Goal: Task Accomplishment & Management: Use online tool/utility

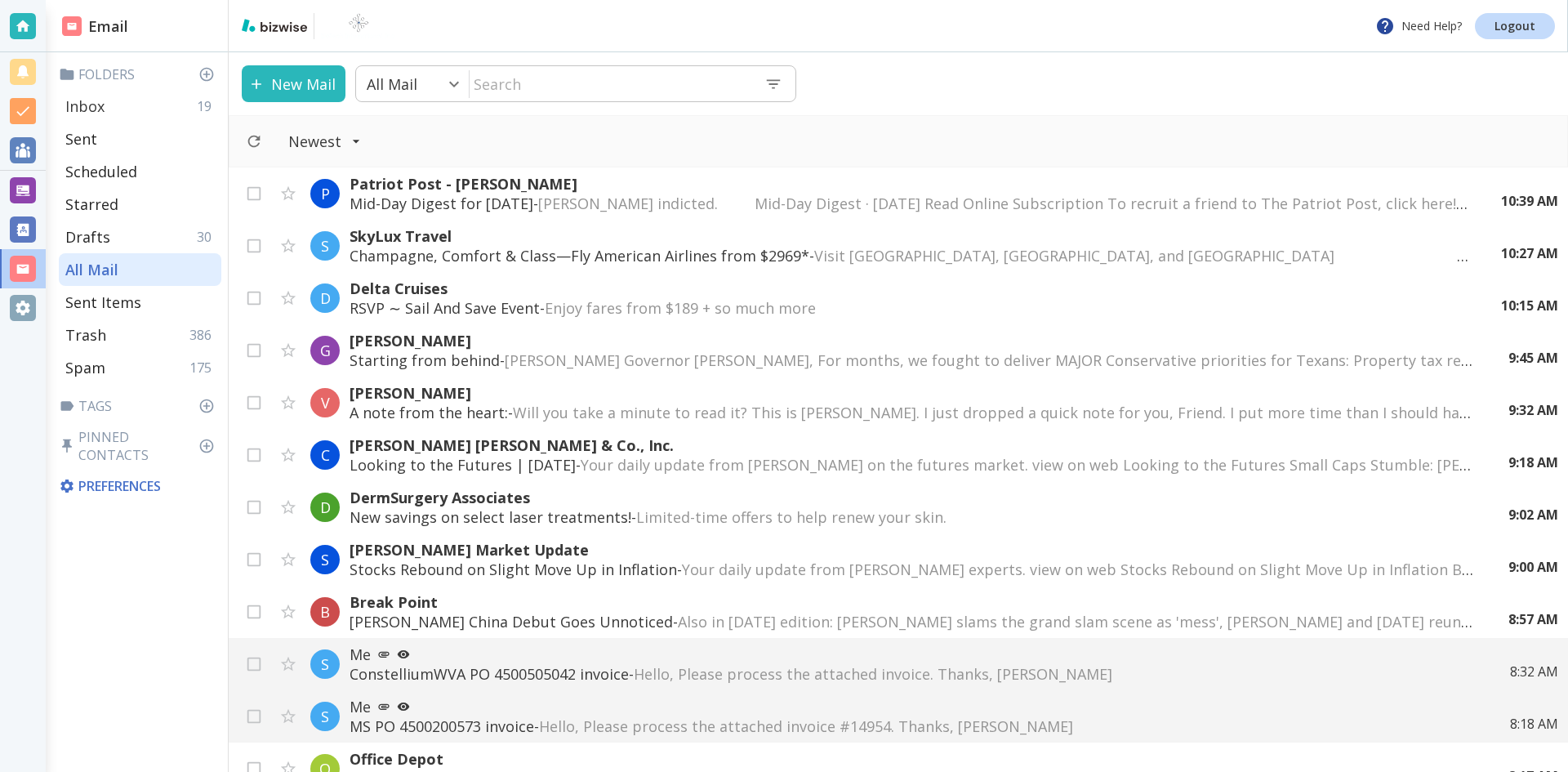
click at [95, 107] on p "Inbox" at bounding box center [84, 106] width 39 height 20
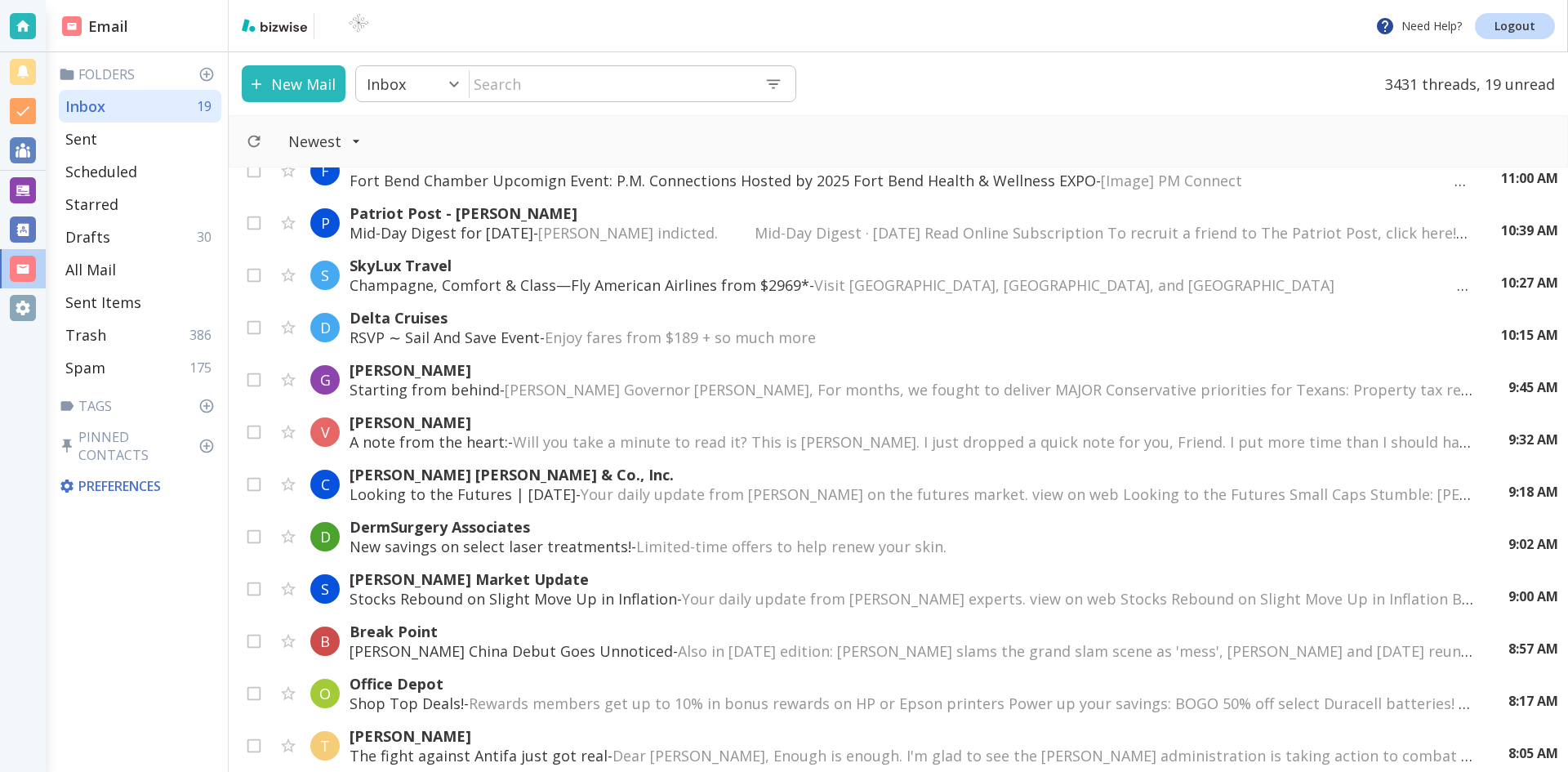
scroll to position [899, 0]
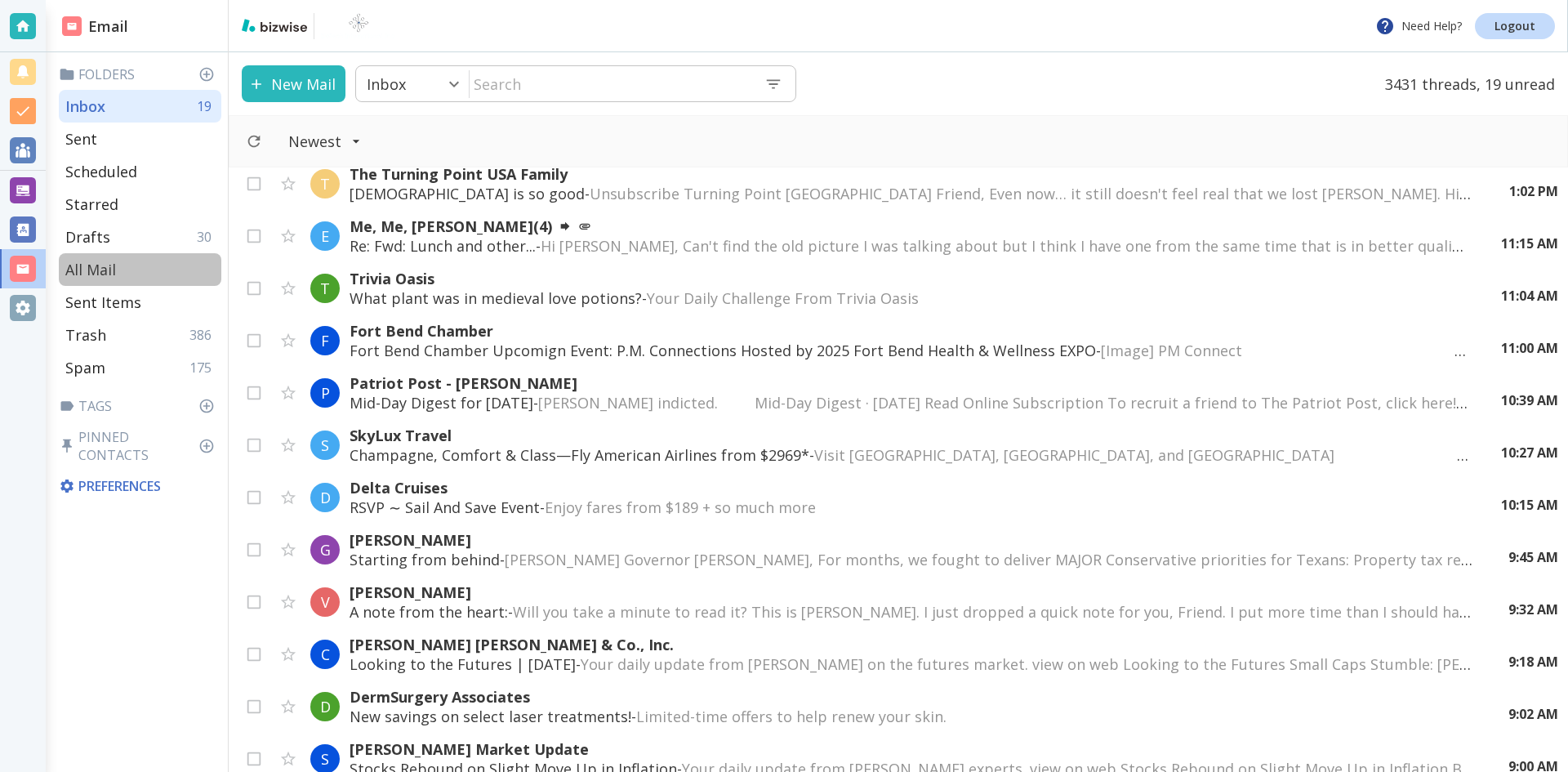
click at [133, 262] on div "All Mail" at bounding box center [140, 270] width 162 height 33
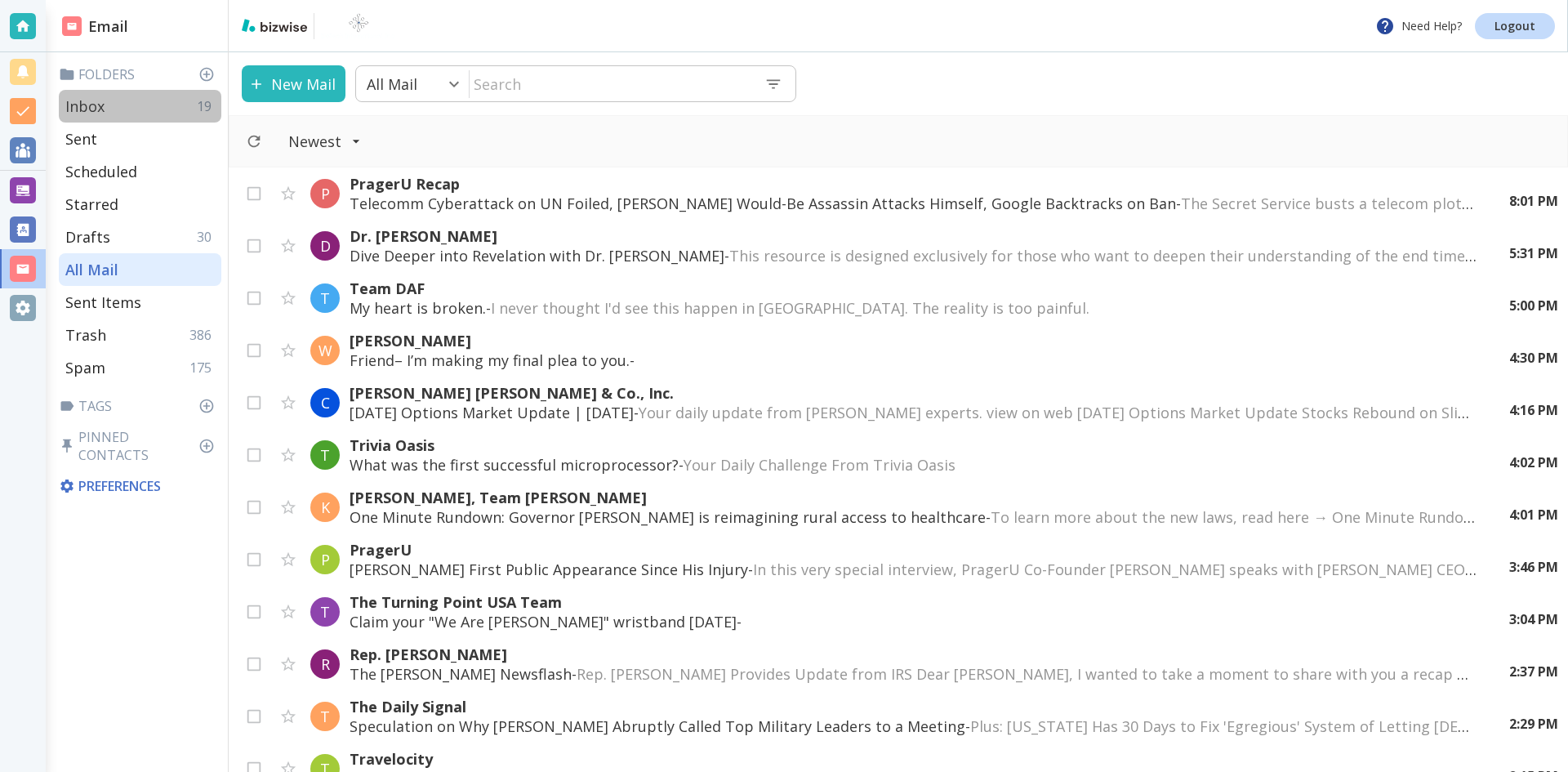
click at [86, 100] on p "Inbox" at bounding box center [84, 106] width 39 height 20
type input "0"
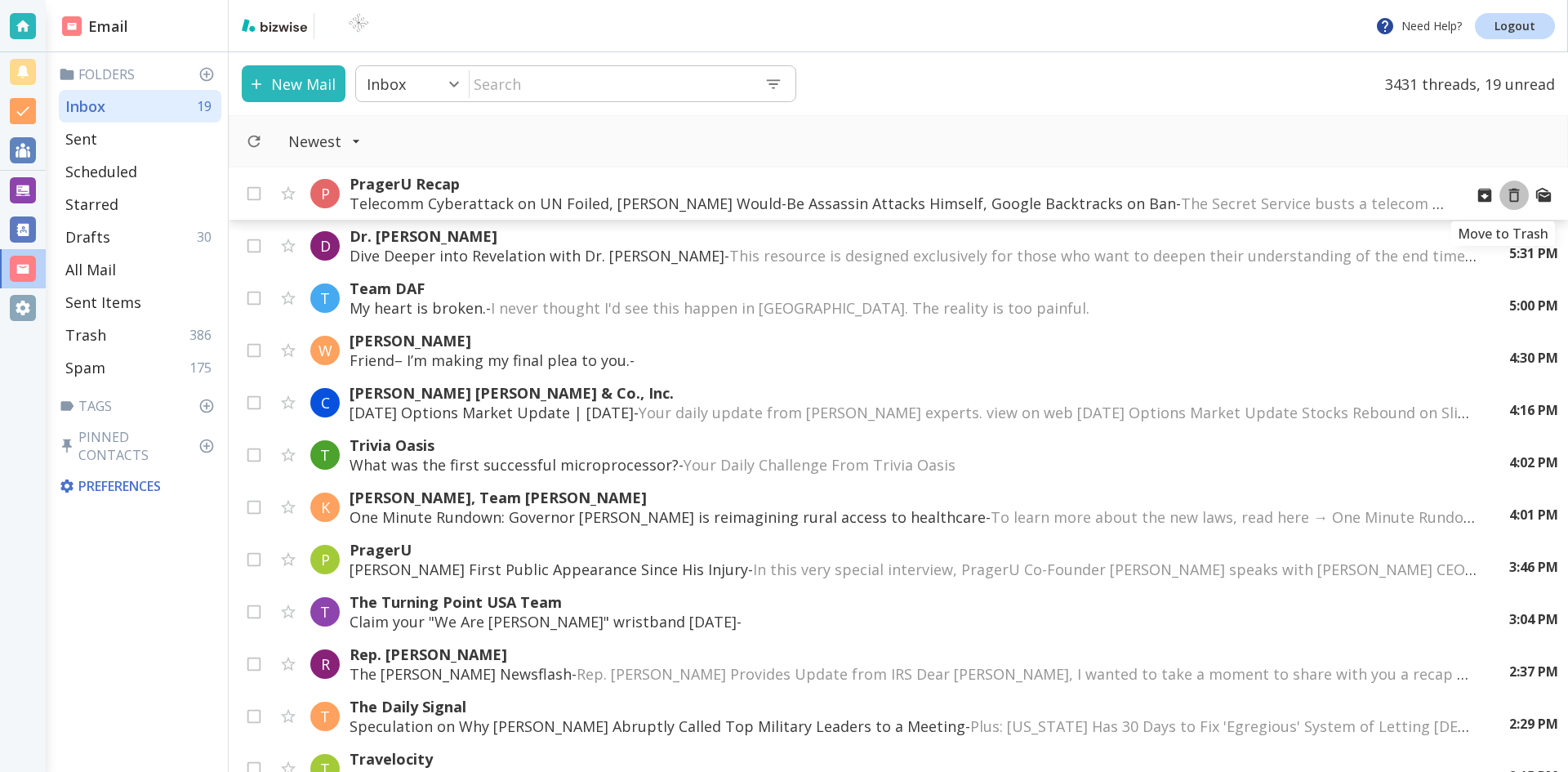
click at [1505, 197] on icon "Move to Trash" at bounding box center [1513, 195] width 18 height 18
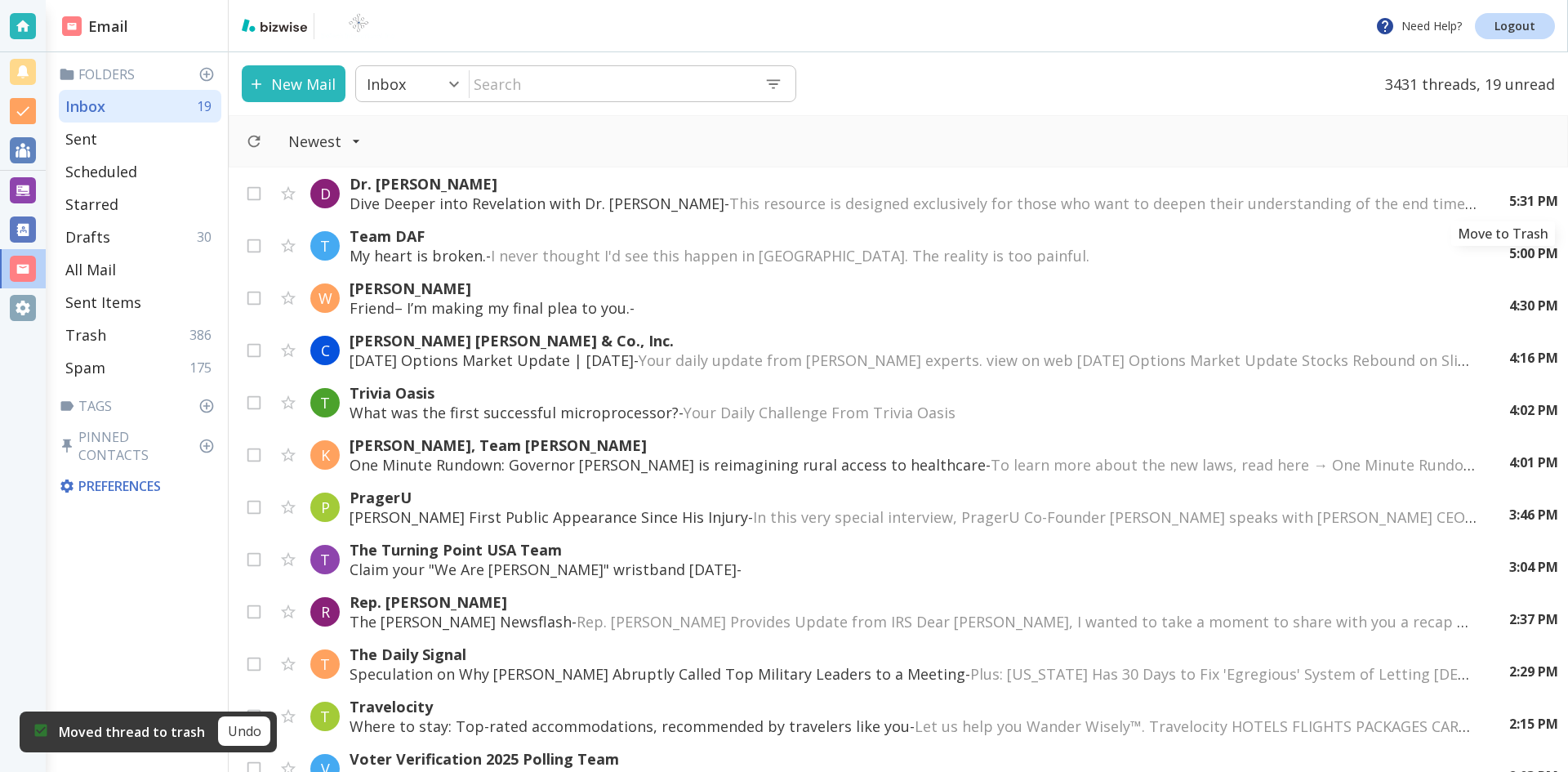
click at [0, 0] on icon "Move to Trash" at bounding box center [0, 0] width 0 height 0
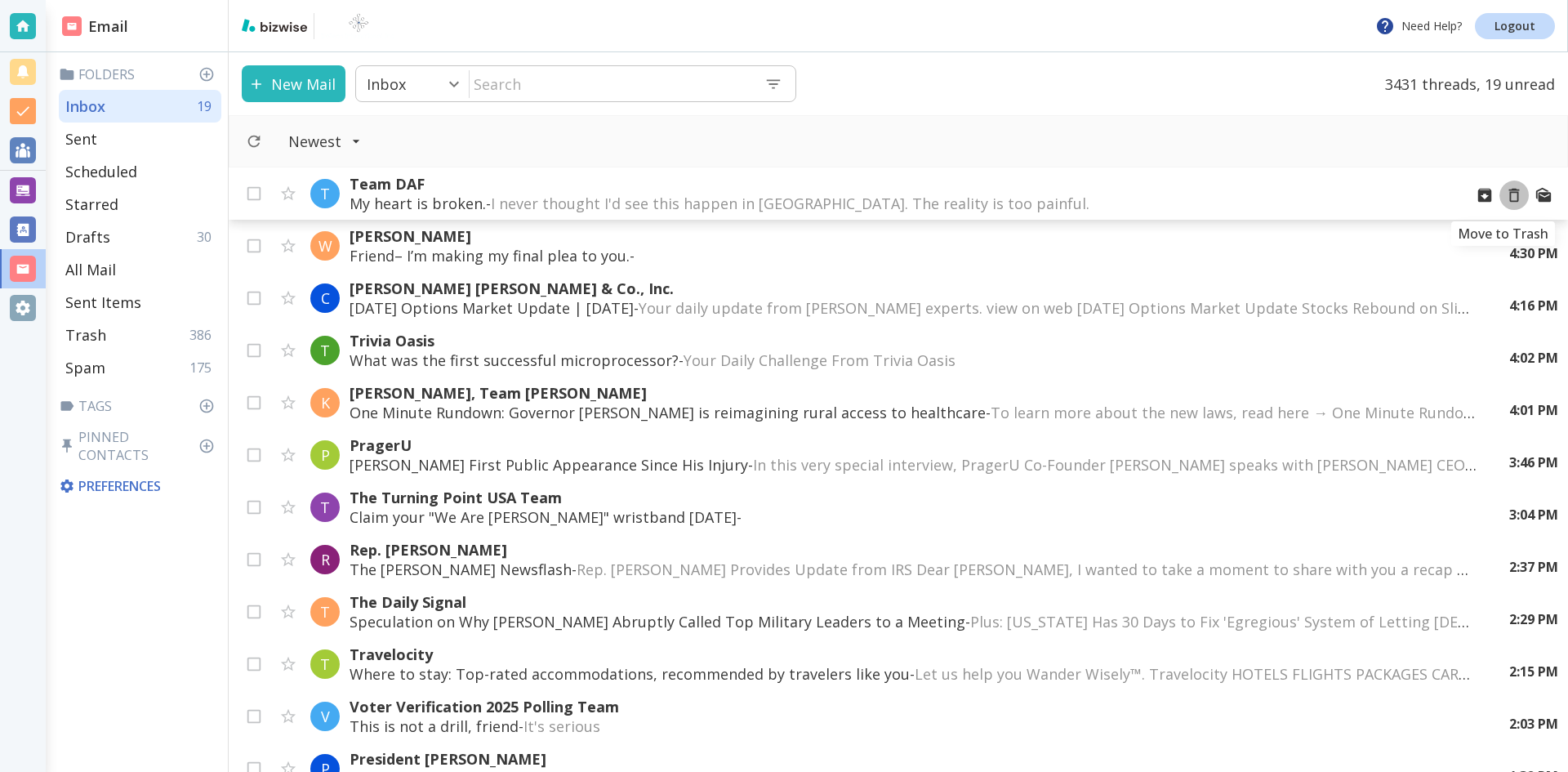
click at [1505, 195] on icon "Move to Trash" at bounding box center [1513, 195] width 18 height 18
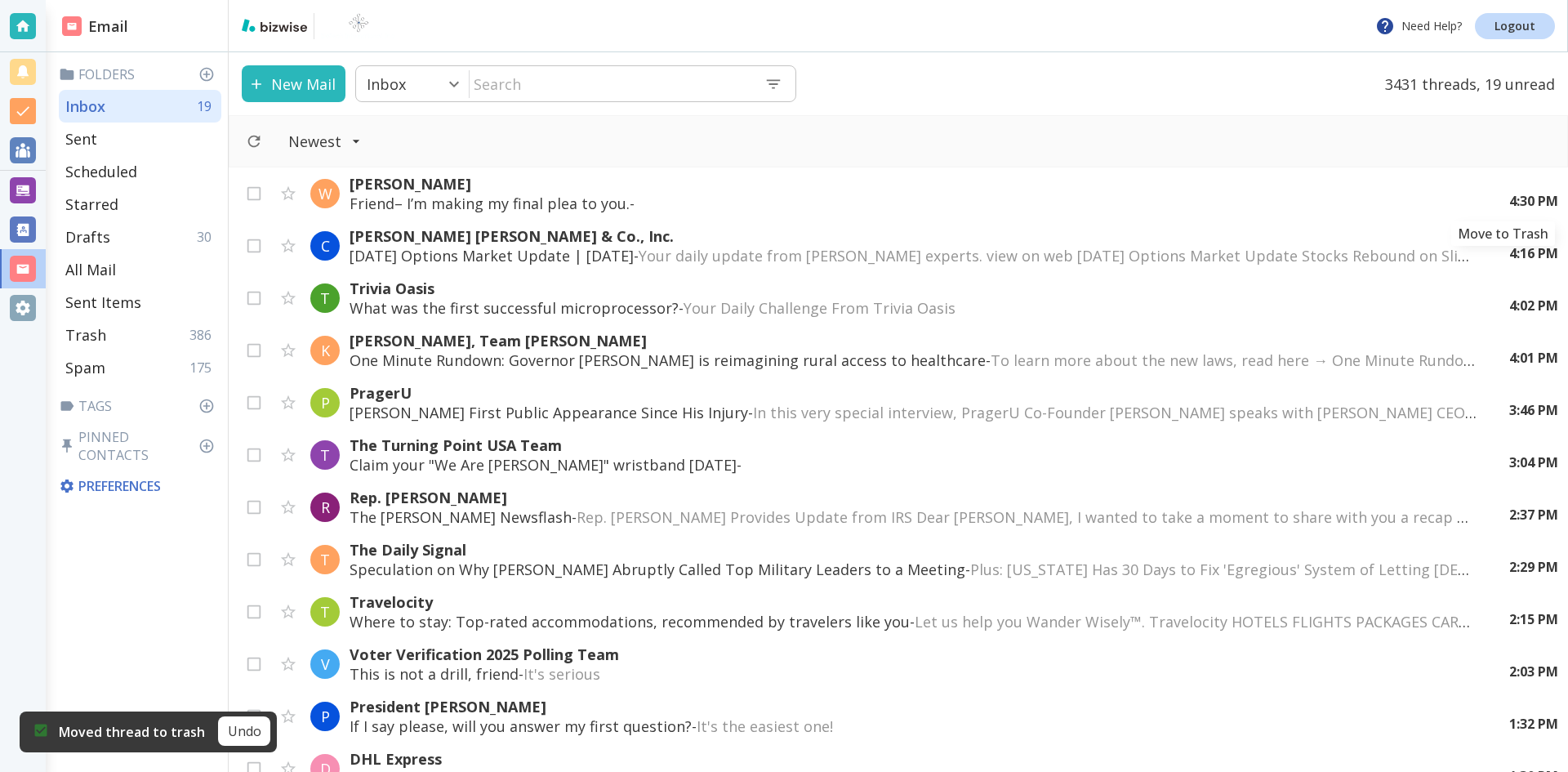
click at [0, 0] on icon "Move to Trash" at bounding box center [0, 0] width 0 height 0
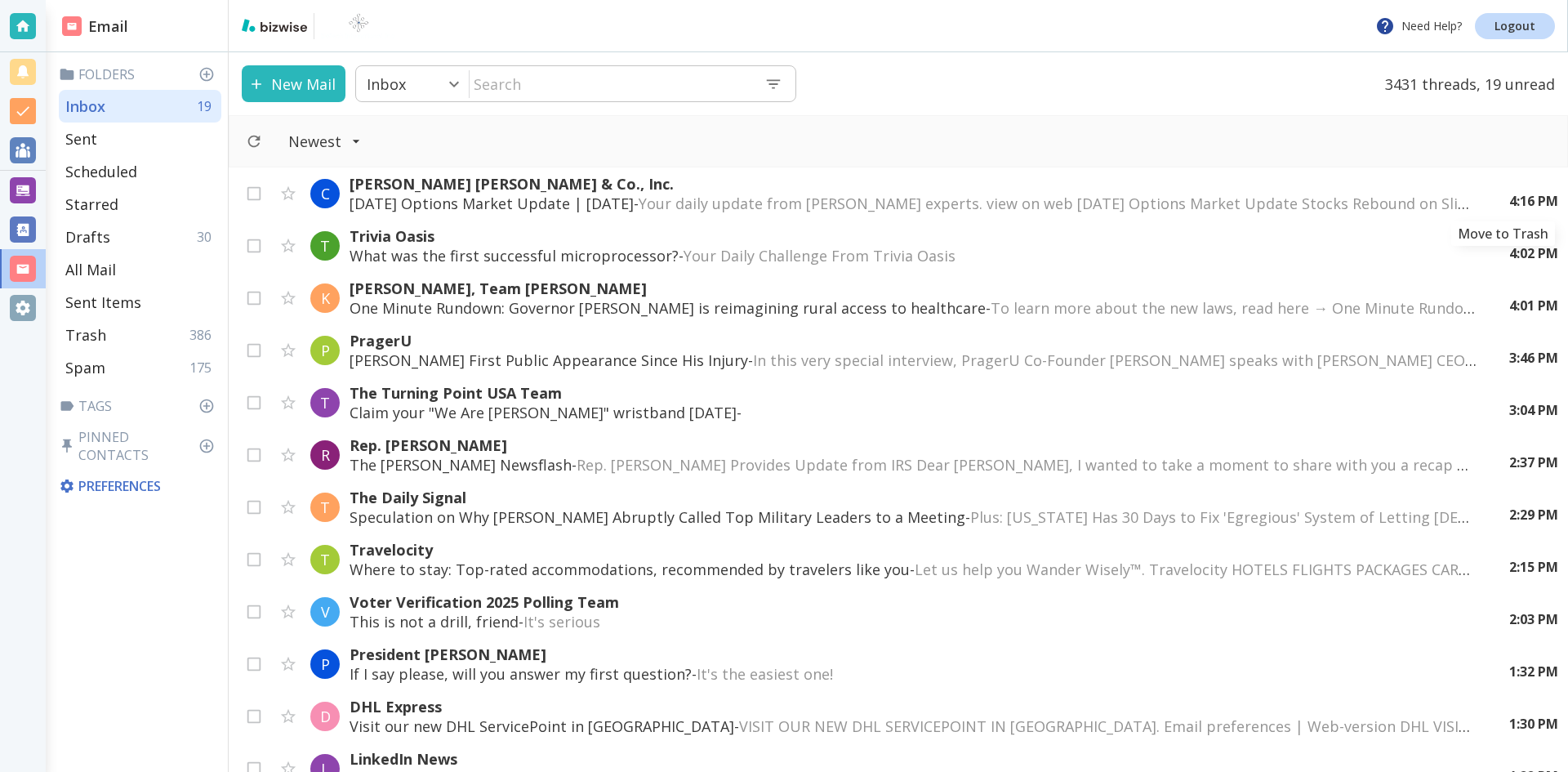
click at [0, 0] on icon "Move to Trash" at bounding box center [0, 0] width 0 height 0
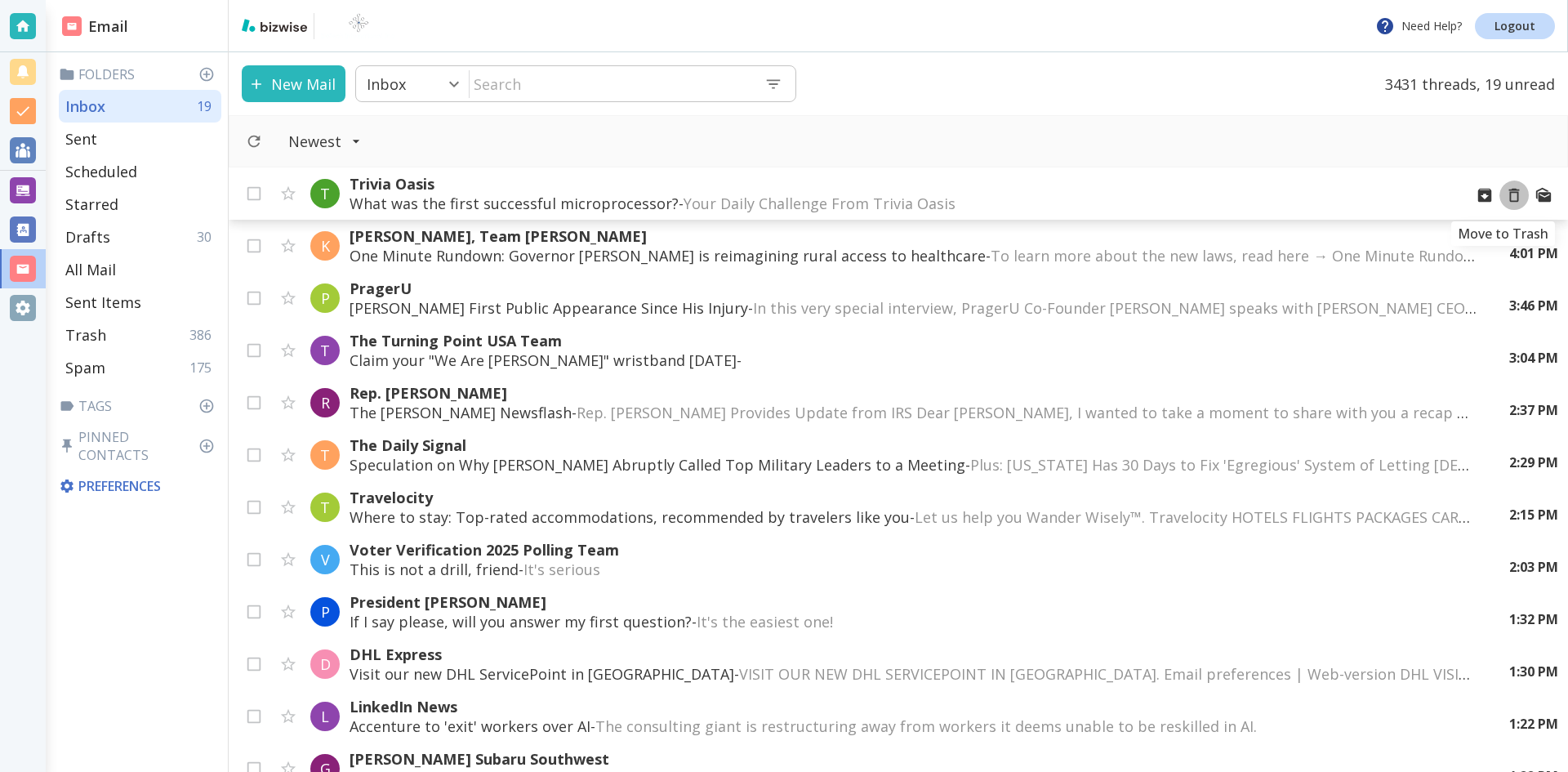
click at [1505, 194] on icon "Move to Trash" at bounding box center [1513, 195] width 18 height 18
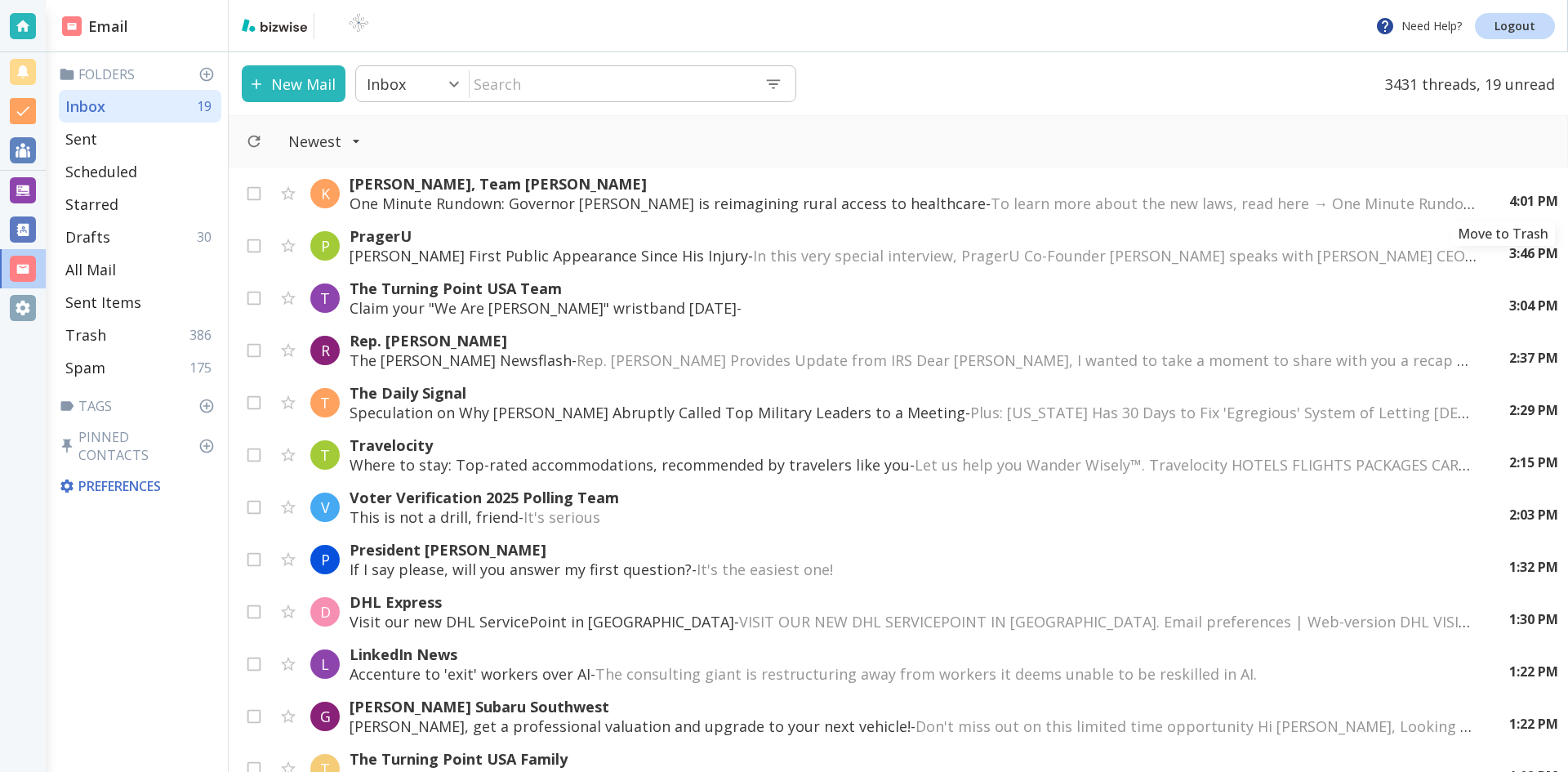
click at [0, 0] on icon "Move to Trash" at bounding box center [0, 0] width 0 height 0
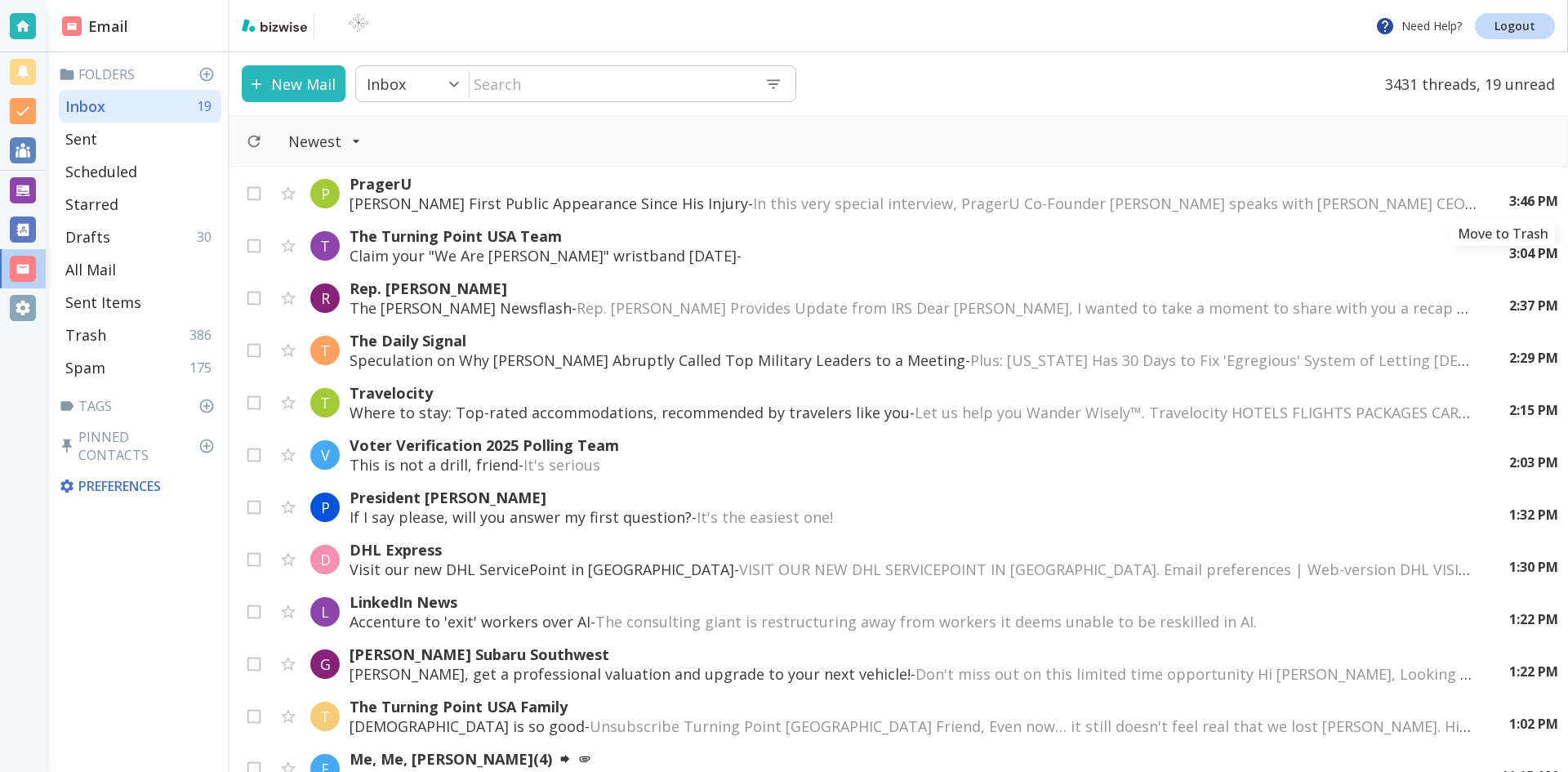
click at [0, 0] on icon "Move to Trash" at bounding box center [0, 0] width 0 height 0
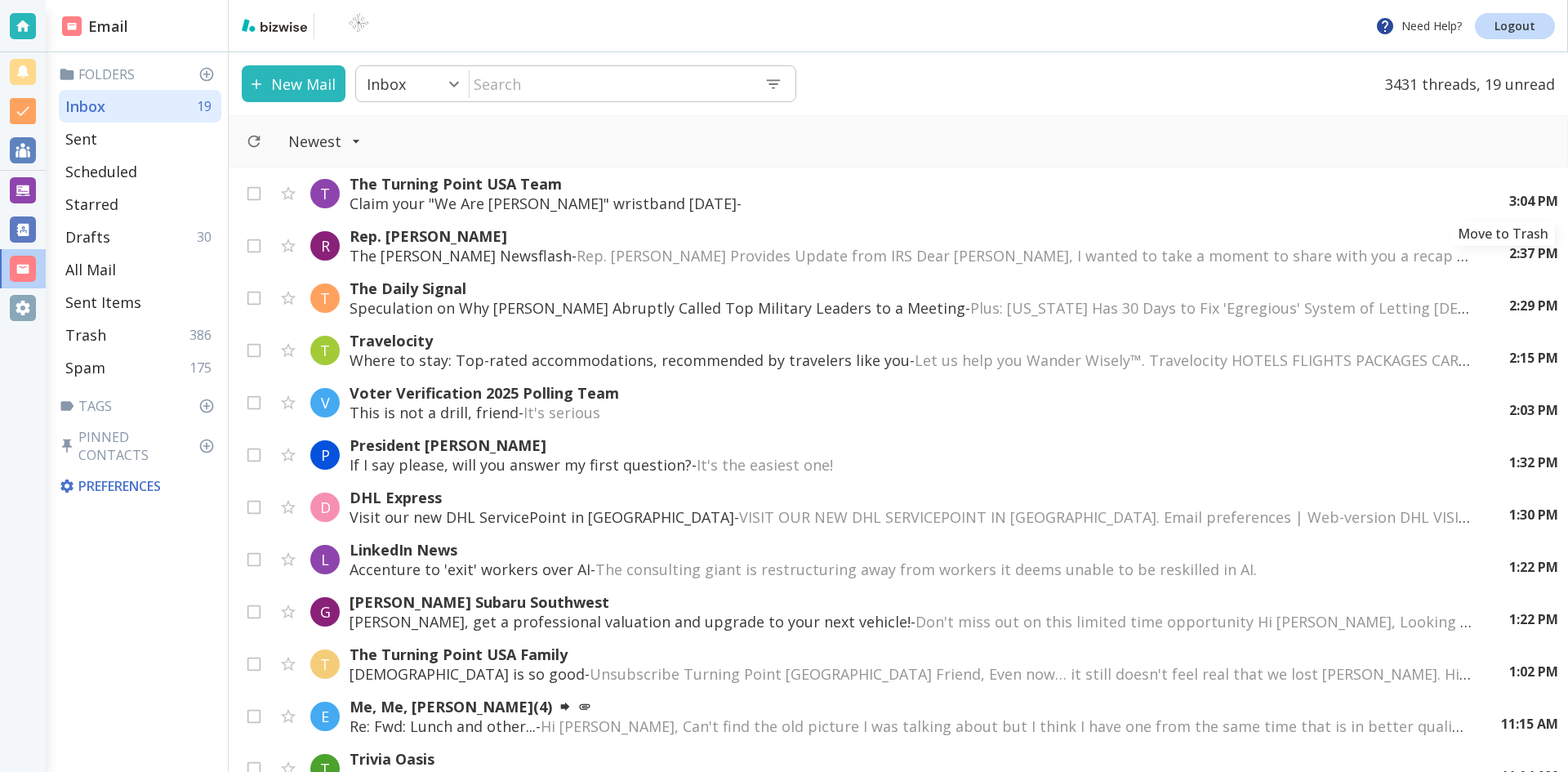
click at [0, 0] on icon "Move to Trash" at bounding box center [0, 0] width 0 height 0
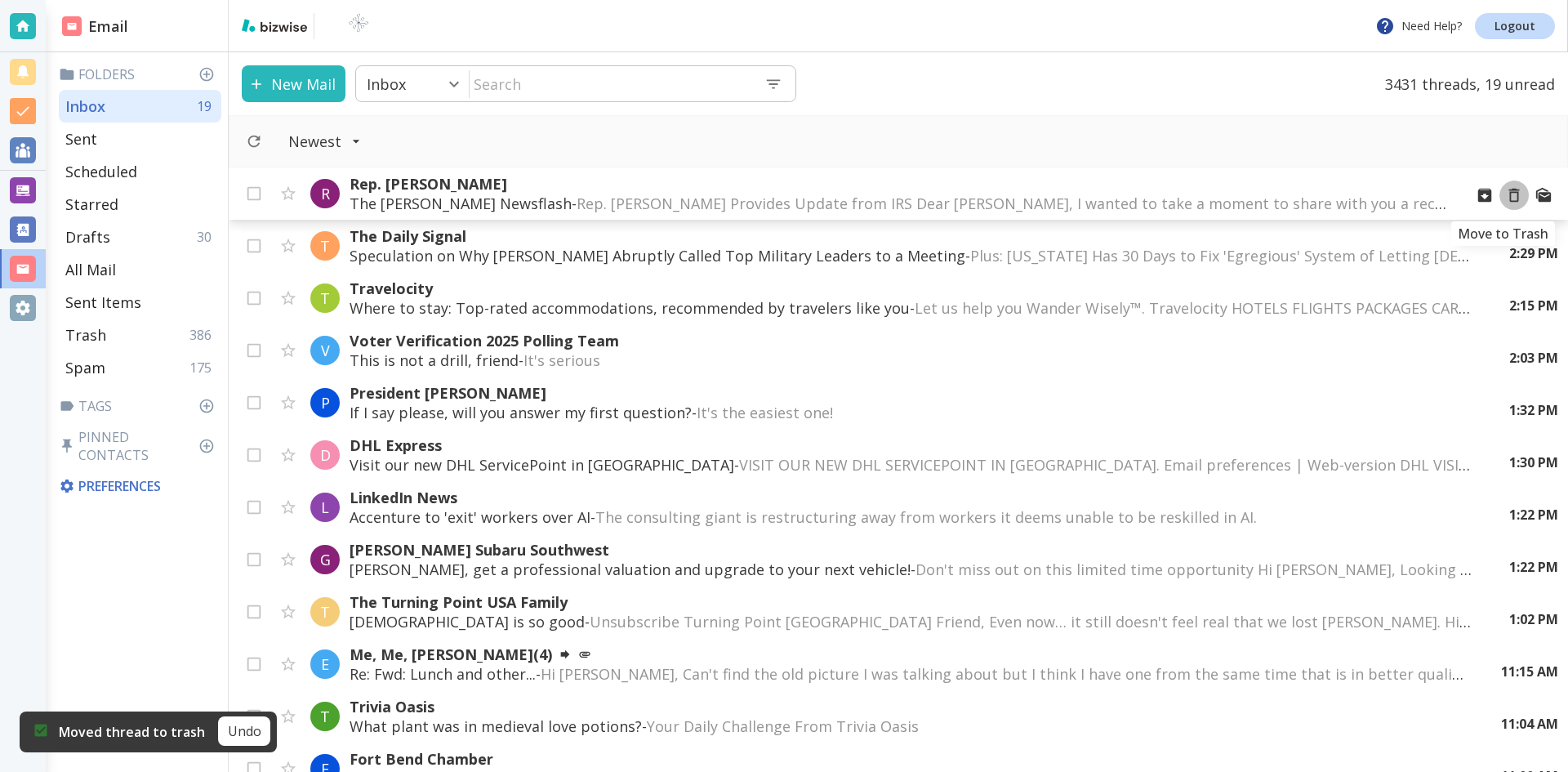
click at [1505, 196] on icon "Move to Trash" at bounding box center [1513, 195] width 18 height 18
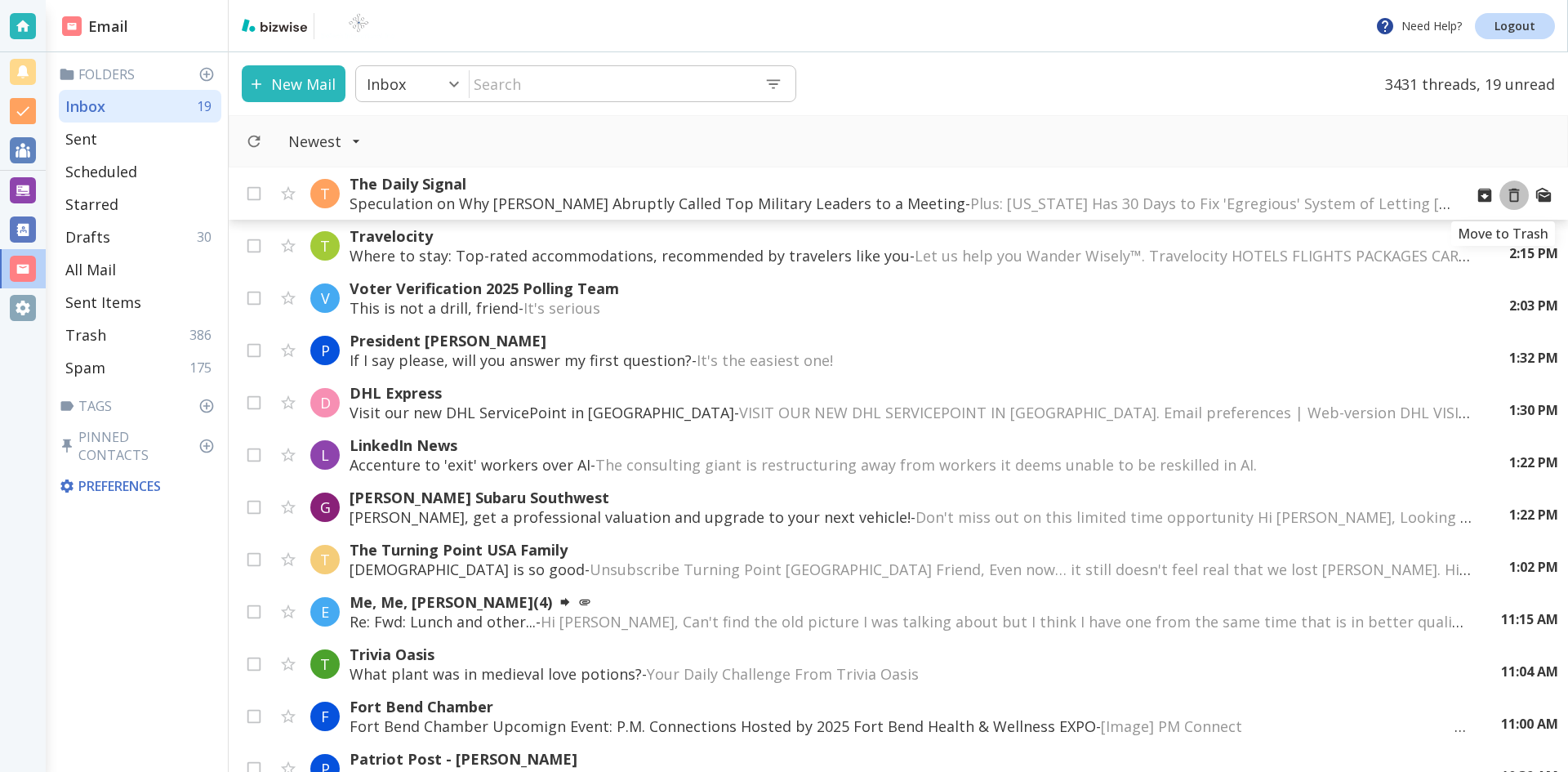
click at [1505, 193] on icon "Move to Trash" at bounding box center [1513, 195] width 18 height 18
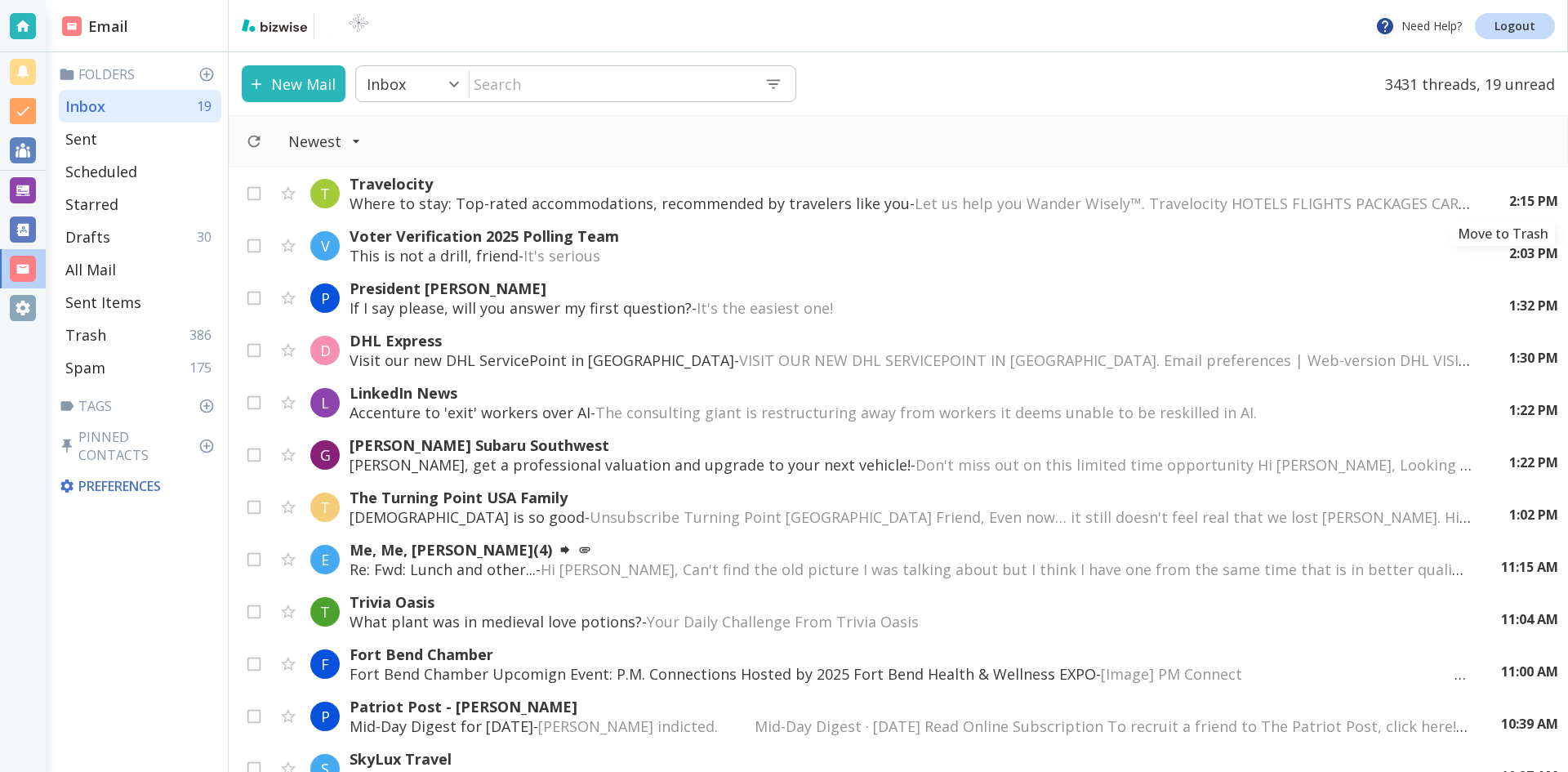
click at [0, 0] on icon "Move to Trash" at bounding box center [0, 0] width 0 height 0
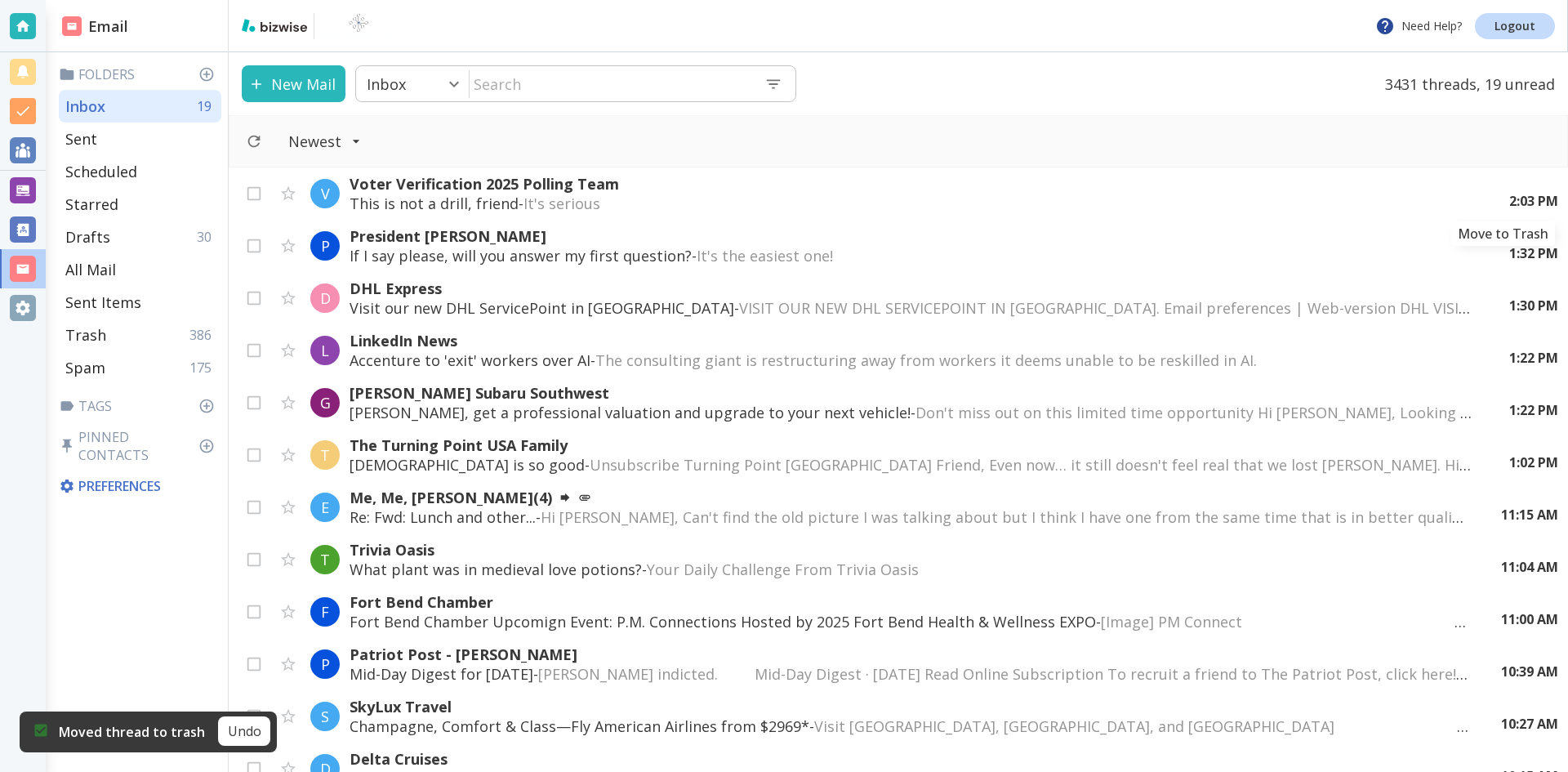
click at [0, 0] on icon "Move to Trash" at bounding box center [0, 0] width 0 height 0
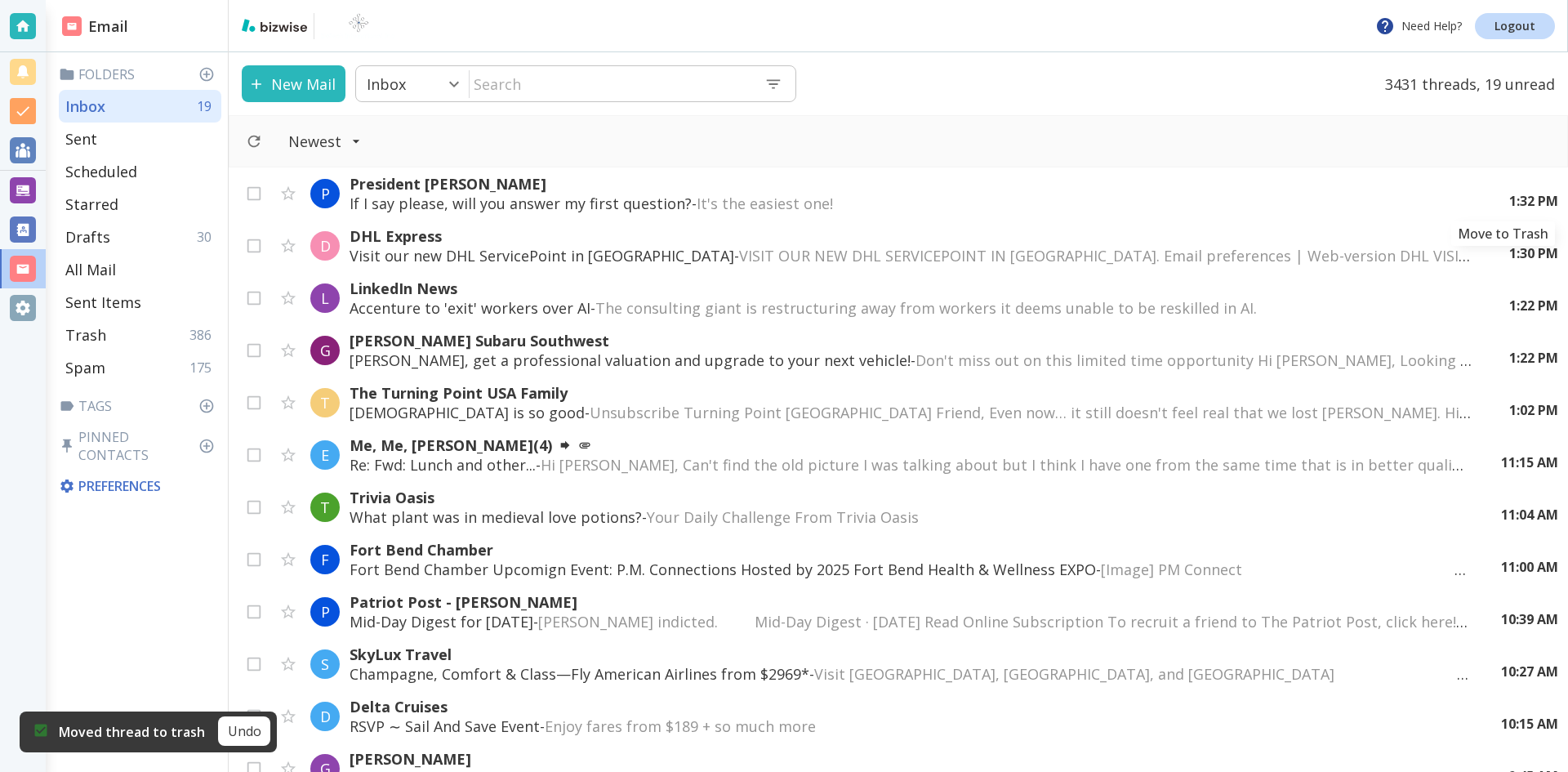
click at [0, 0] on icon "Move to Trash" at bounding box center [0, 0] width 0 height 0
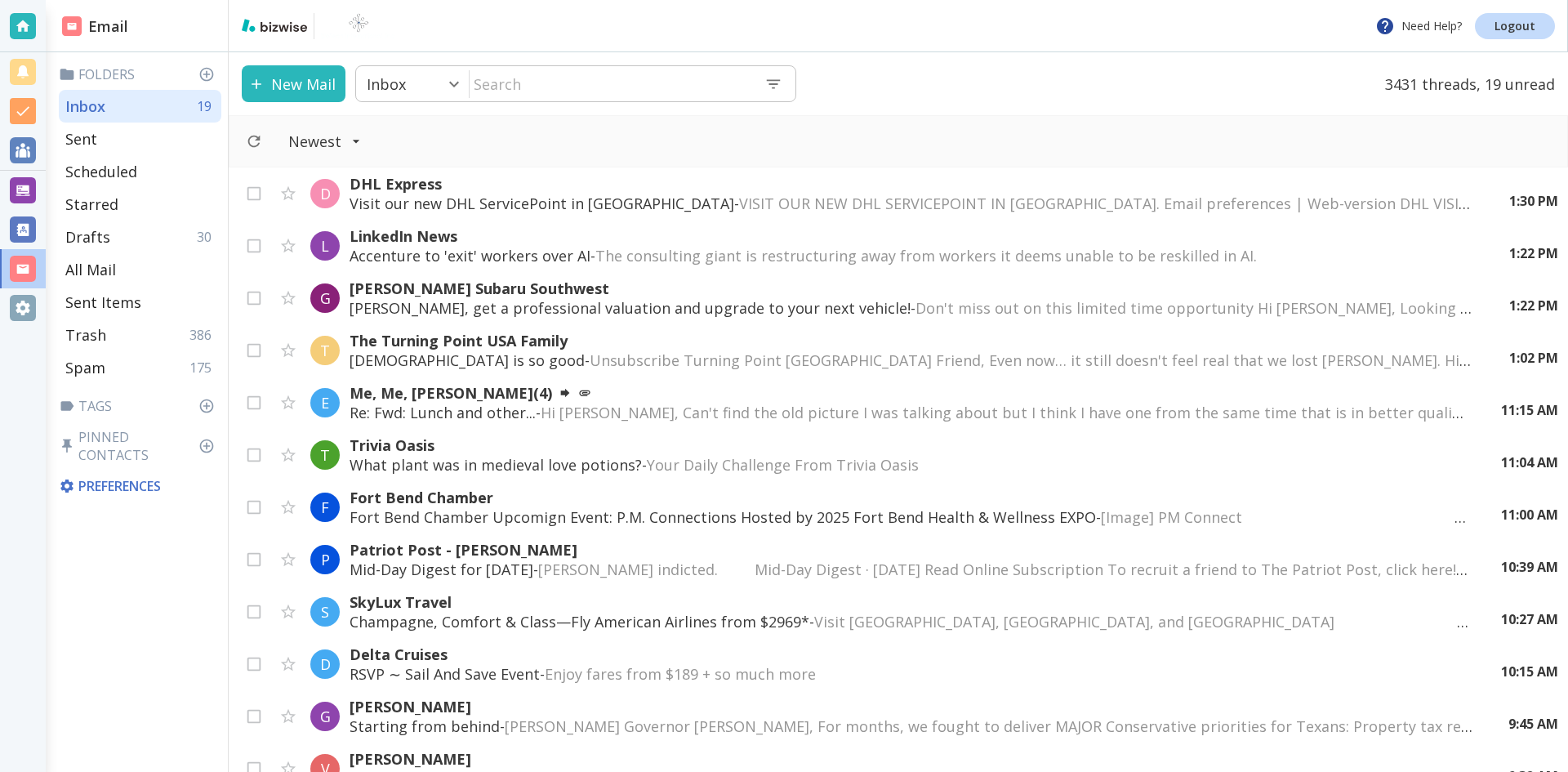
click at [1502, 193] on div "1:30 PM" at bounding box center [1527, 200] width 62 height 18
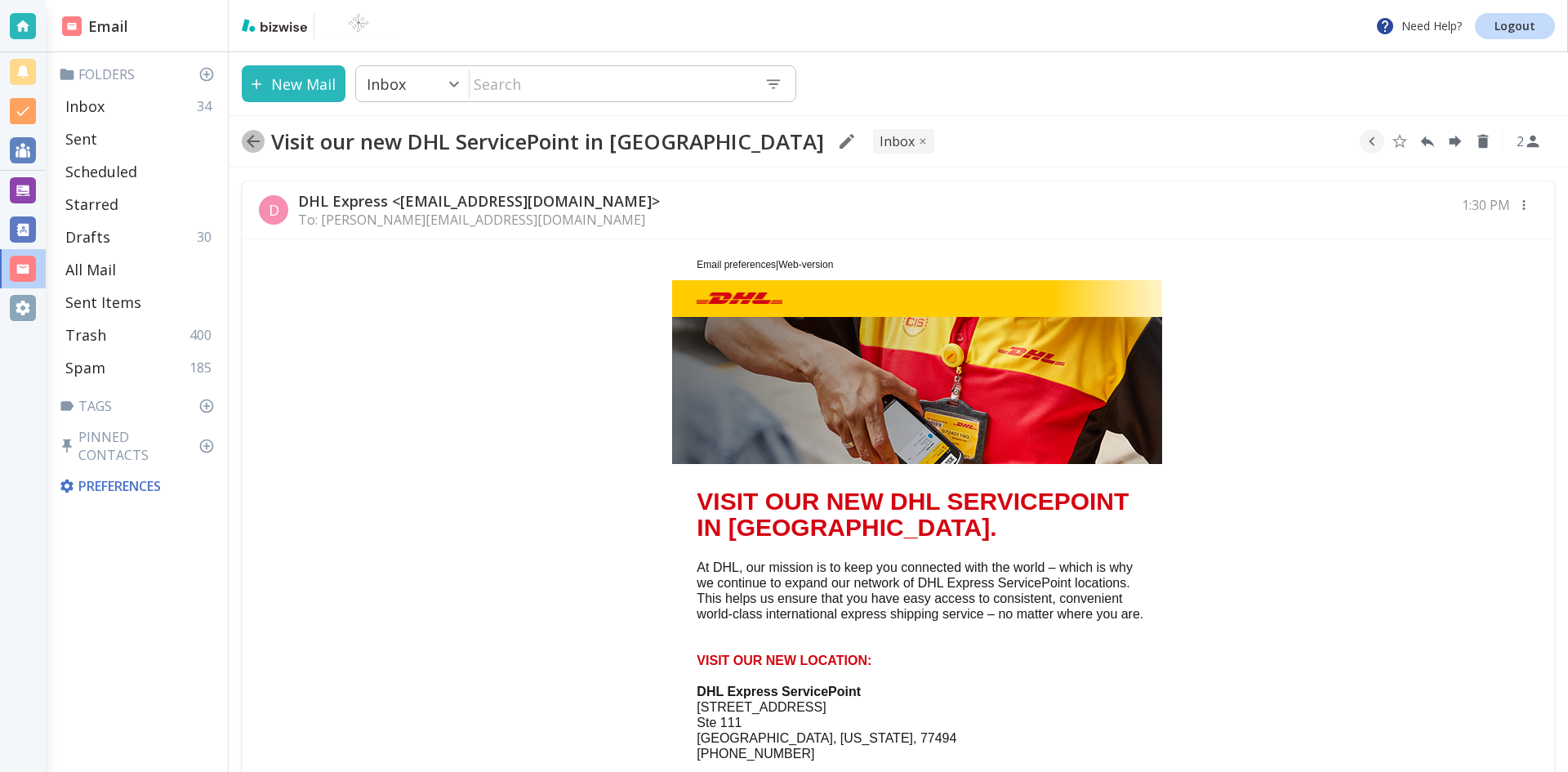
click at [250, 140] on icon "button" at bounding box center [252, 141] width 13 height 13
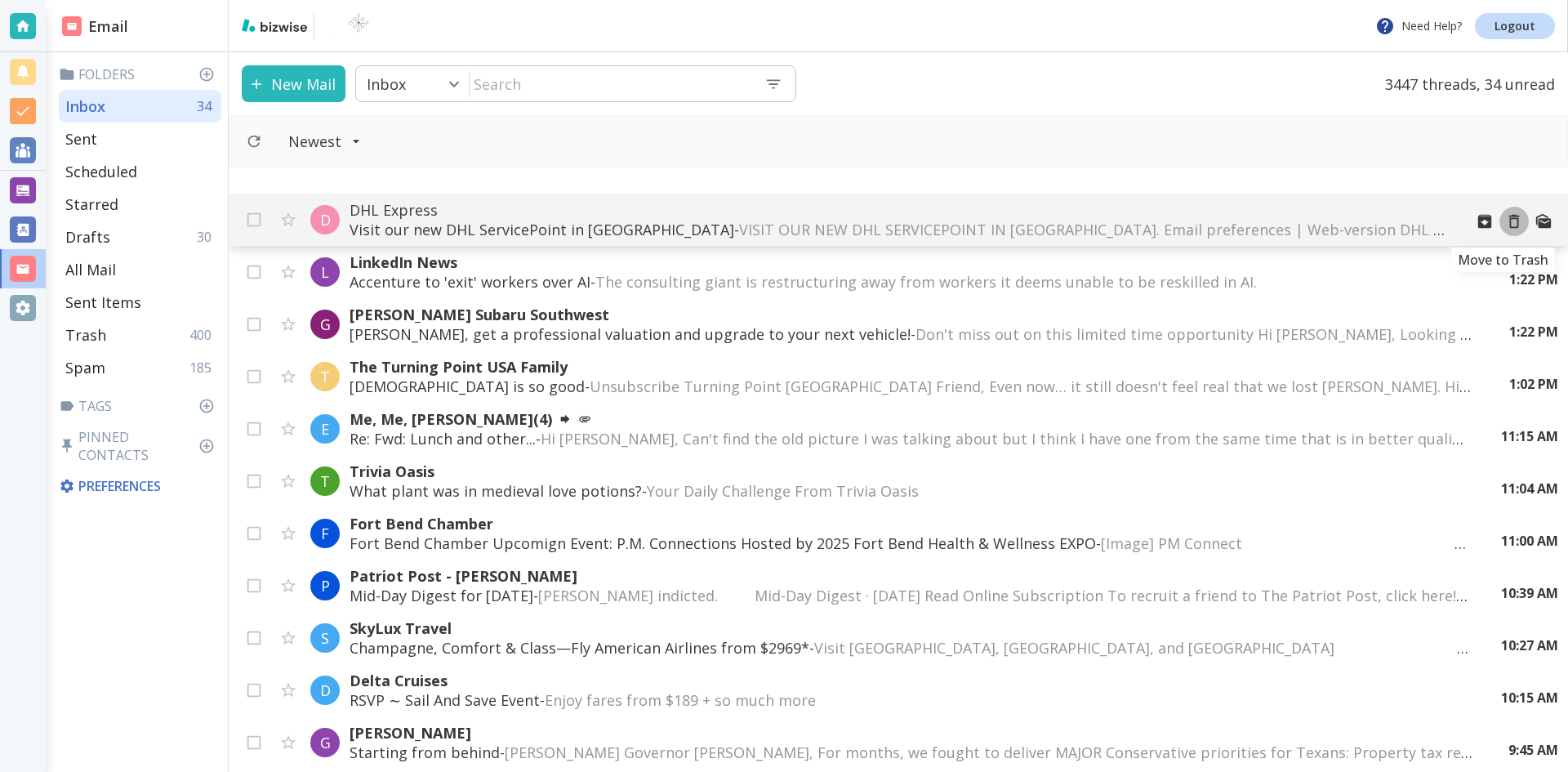
click at [1505, 219] on icon "Move to Trash" at bounding box center [1513, 221] width 18 height 18
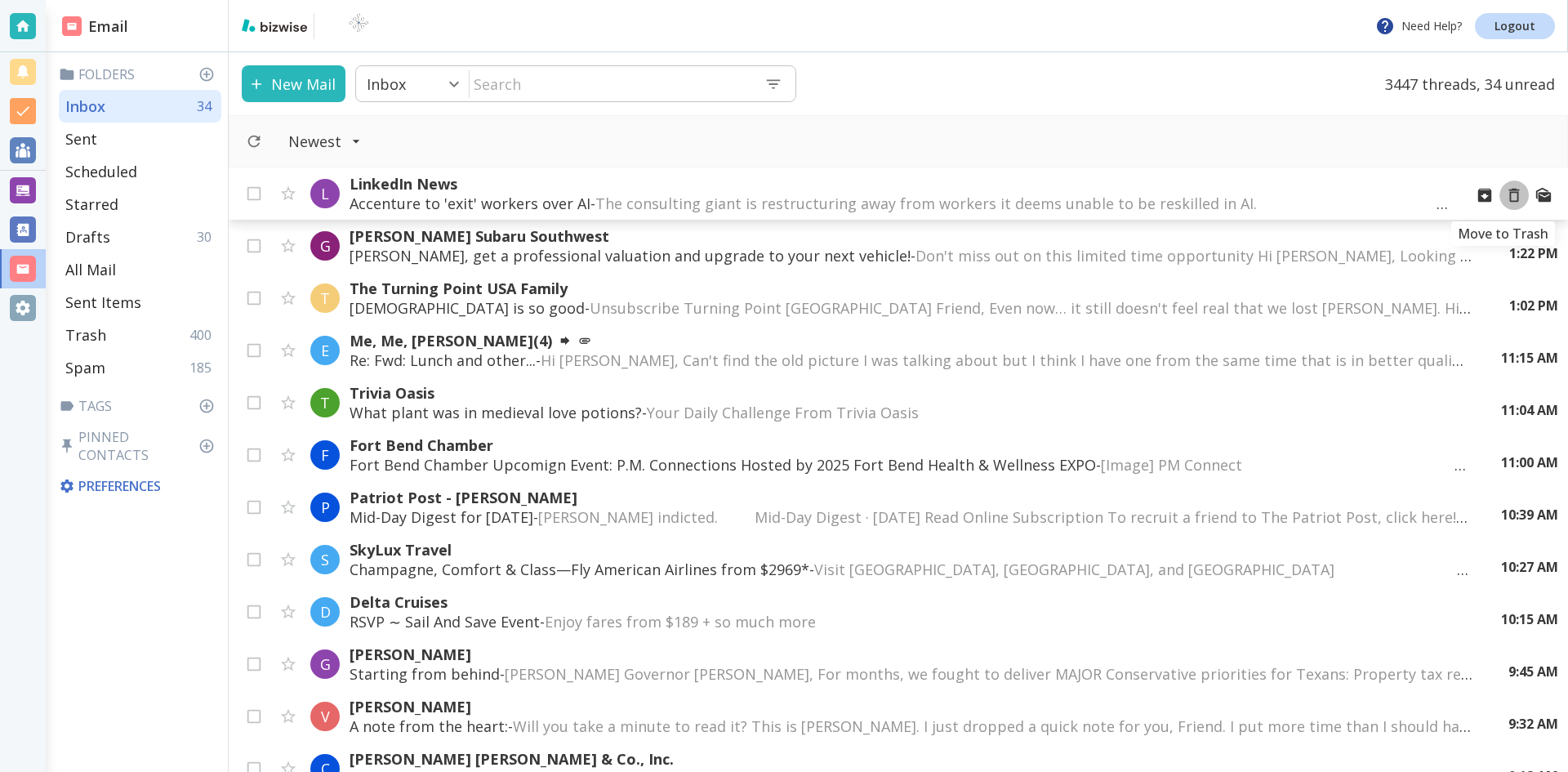
click at [1505, 194] on icon "Move to Trash" at bounding box center [1513, 195] width 18 height 18
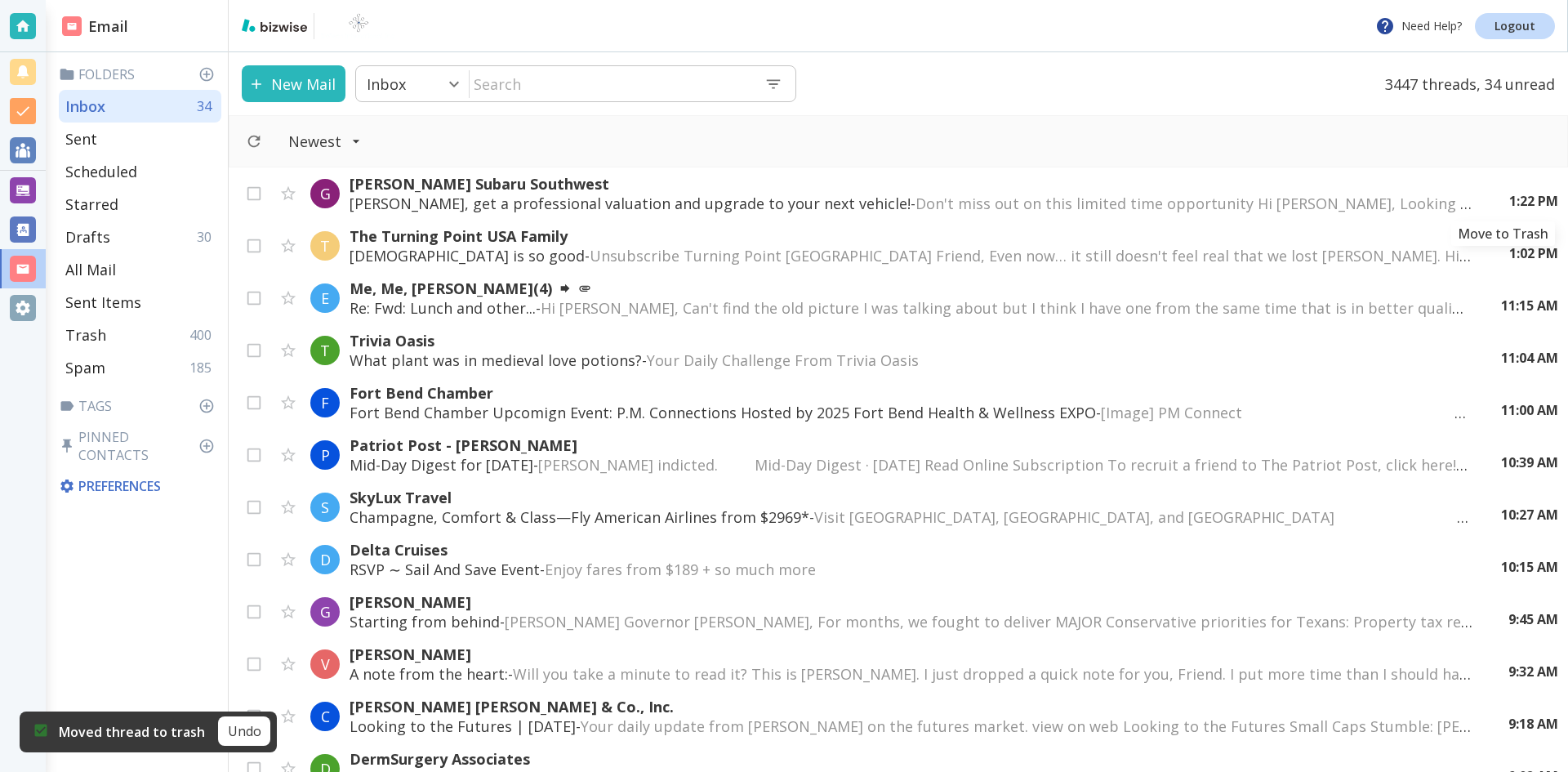
click at [0, 0] on icon "Move to Trash" at bounding box center [0, 0] width 0 height 0
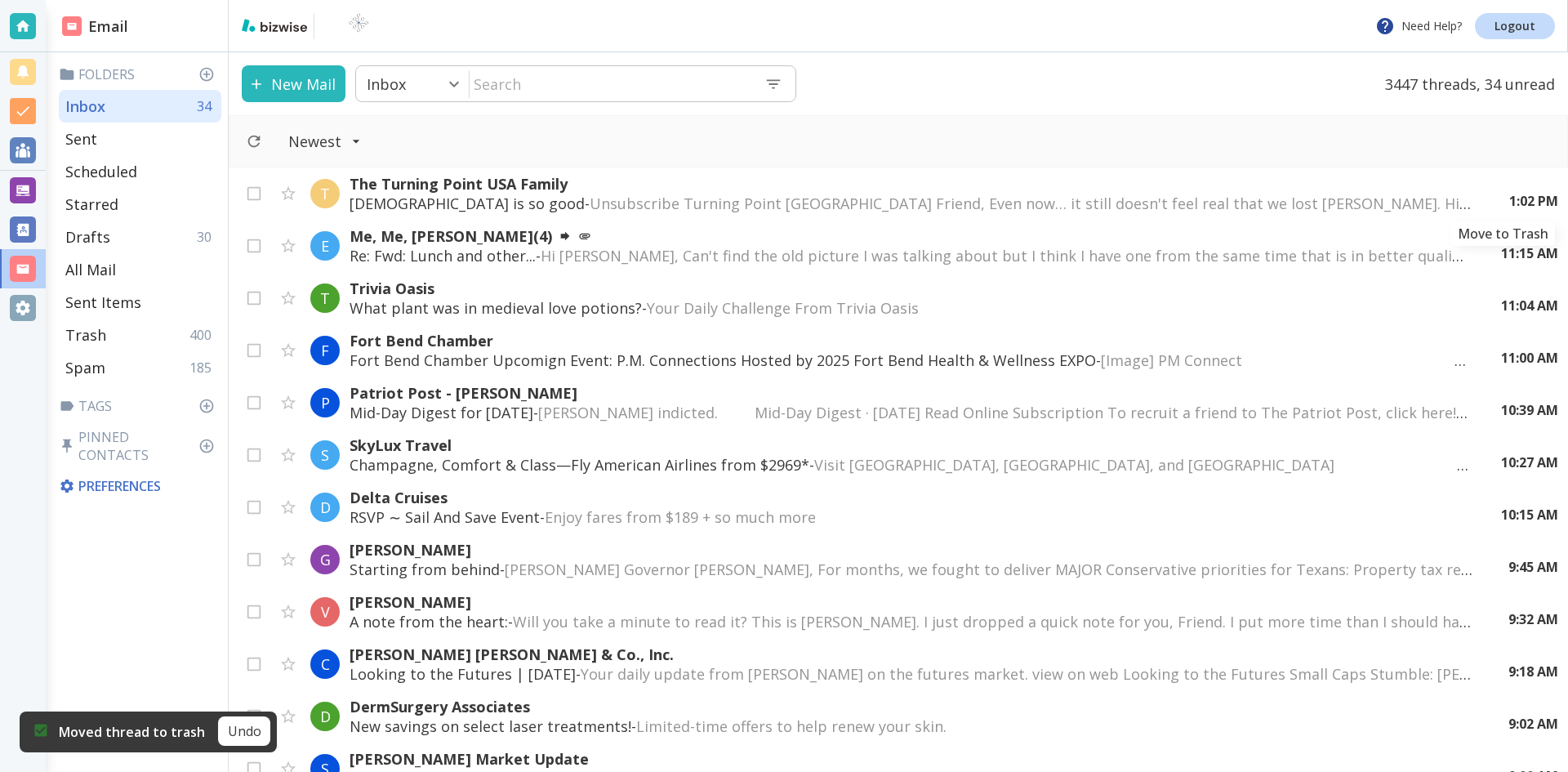
click at [0, 0] on icon "Move to Trash" at bounding box center [0, 0] width 0 height 0
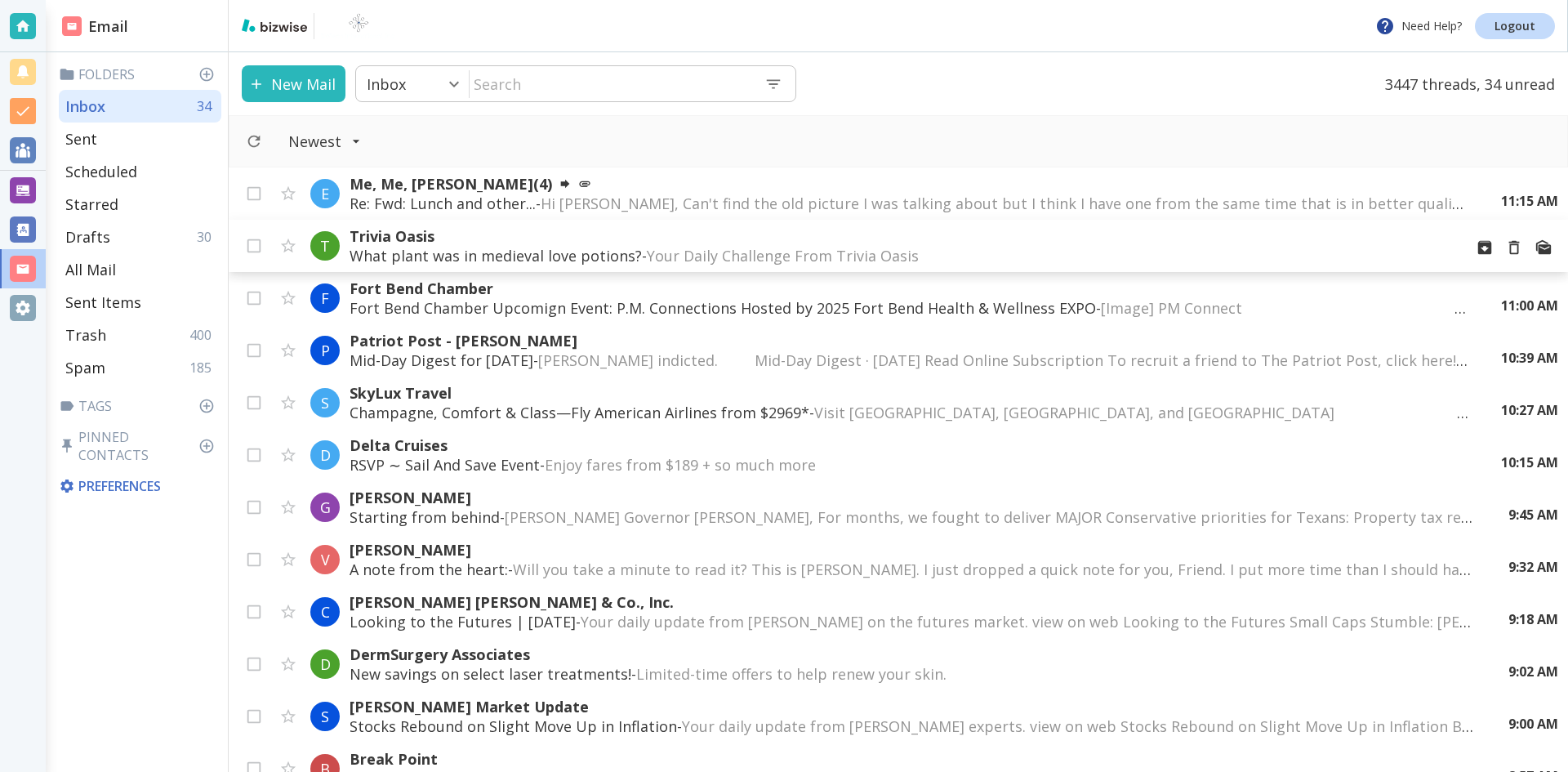
click at [624, 250] on p "What plant was in medieval love potions? - Your Daily Challenge From Trivia Oas…" at bounding box center [899, 255] width 1101 height 20
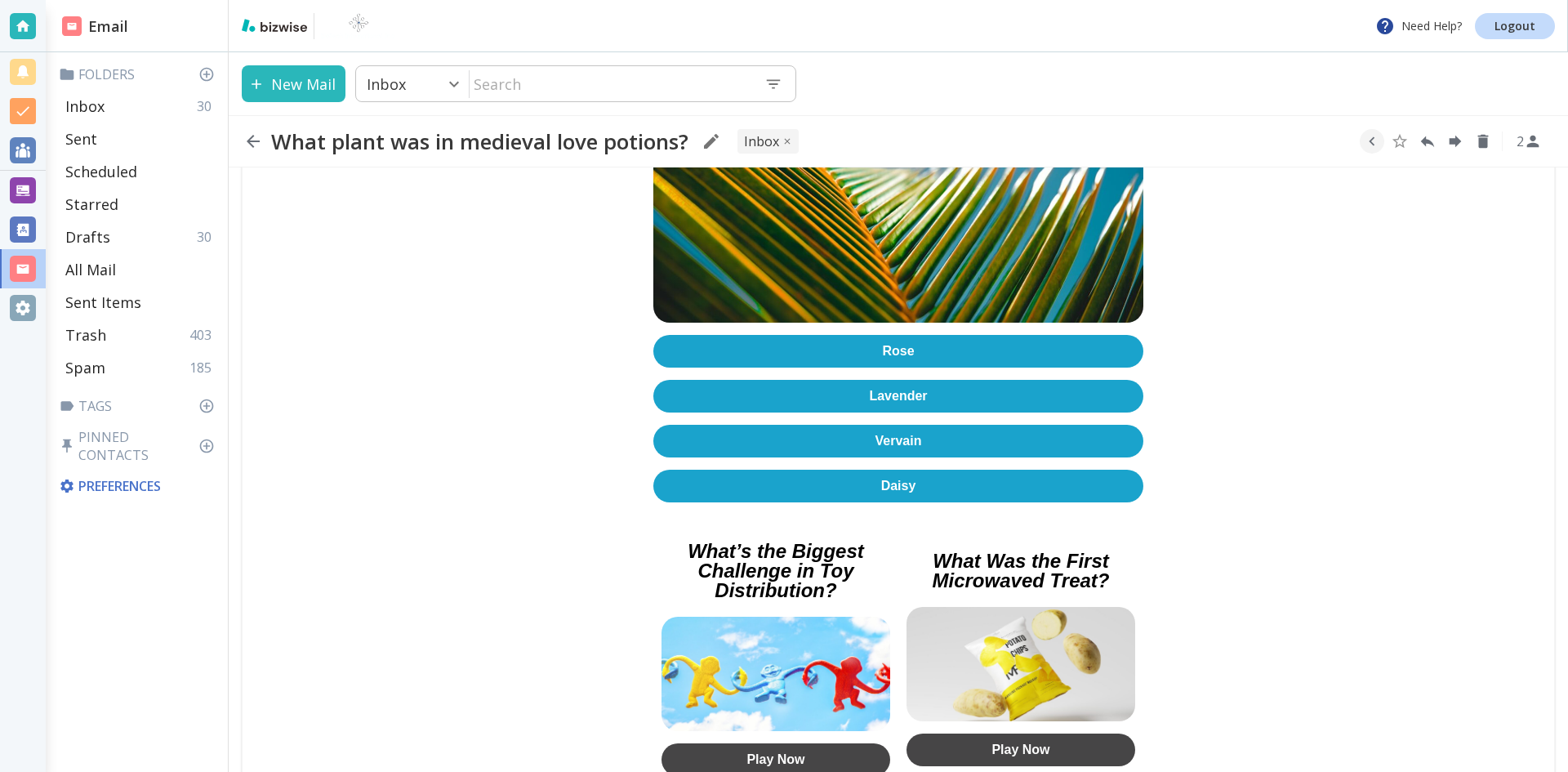
scroll to position [327, 0]
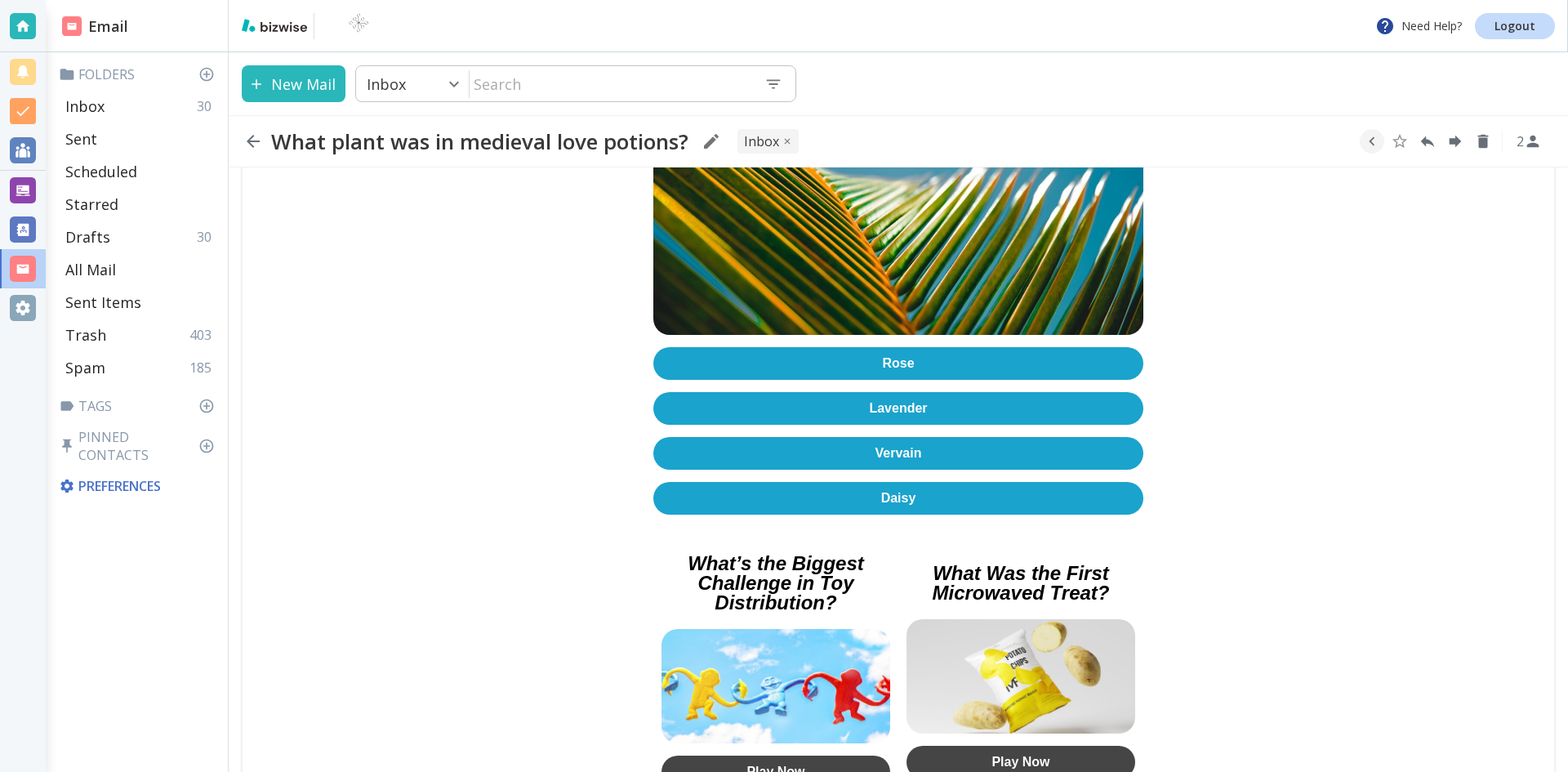
click at [898, 402] on link "Lavender" at bounding box center [898, 409] width 490 height 33
click at [252, 139] on icon "button" at bounding box center [253, 141] width 20 height 20
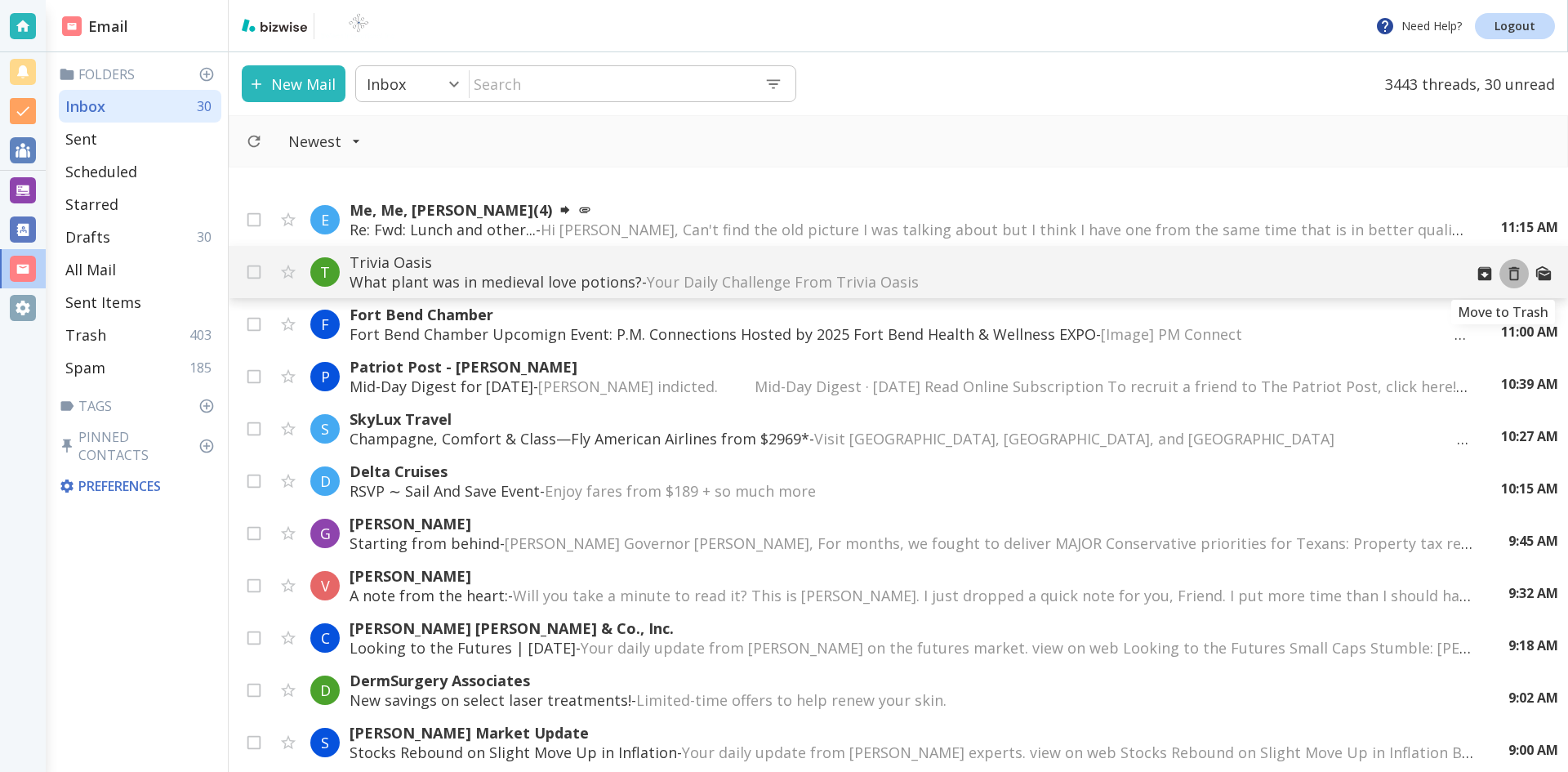
click at [1505, 274] on icon "Move to Trash" at bounding box center [1513, 273] width 18 height 18
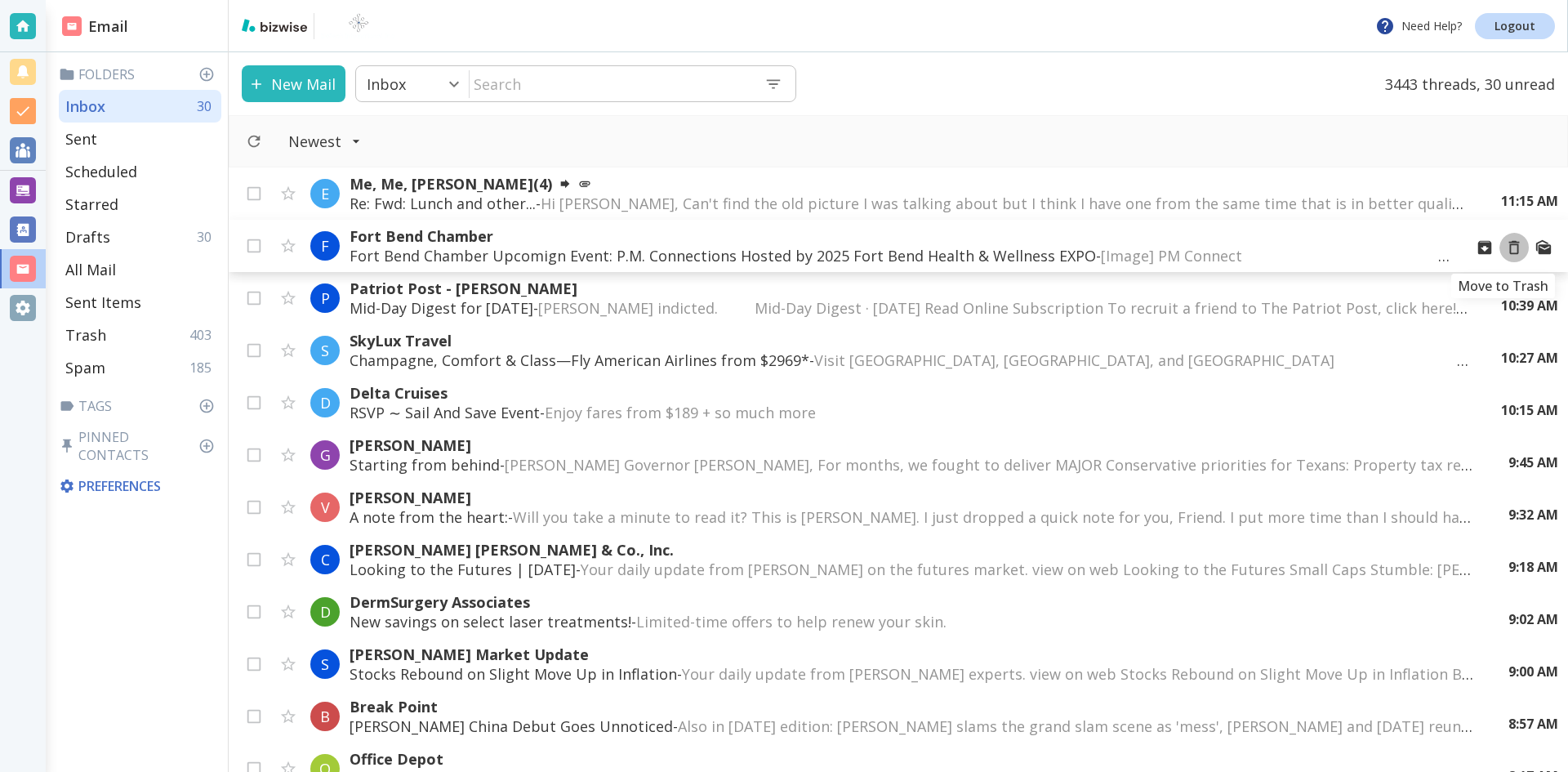
click at [1505, 247] on icon "Move to Trash" at bounding box center [1513, 247] width 18 height 18
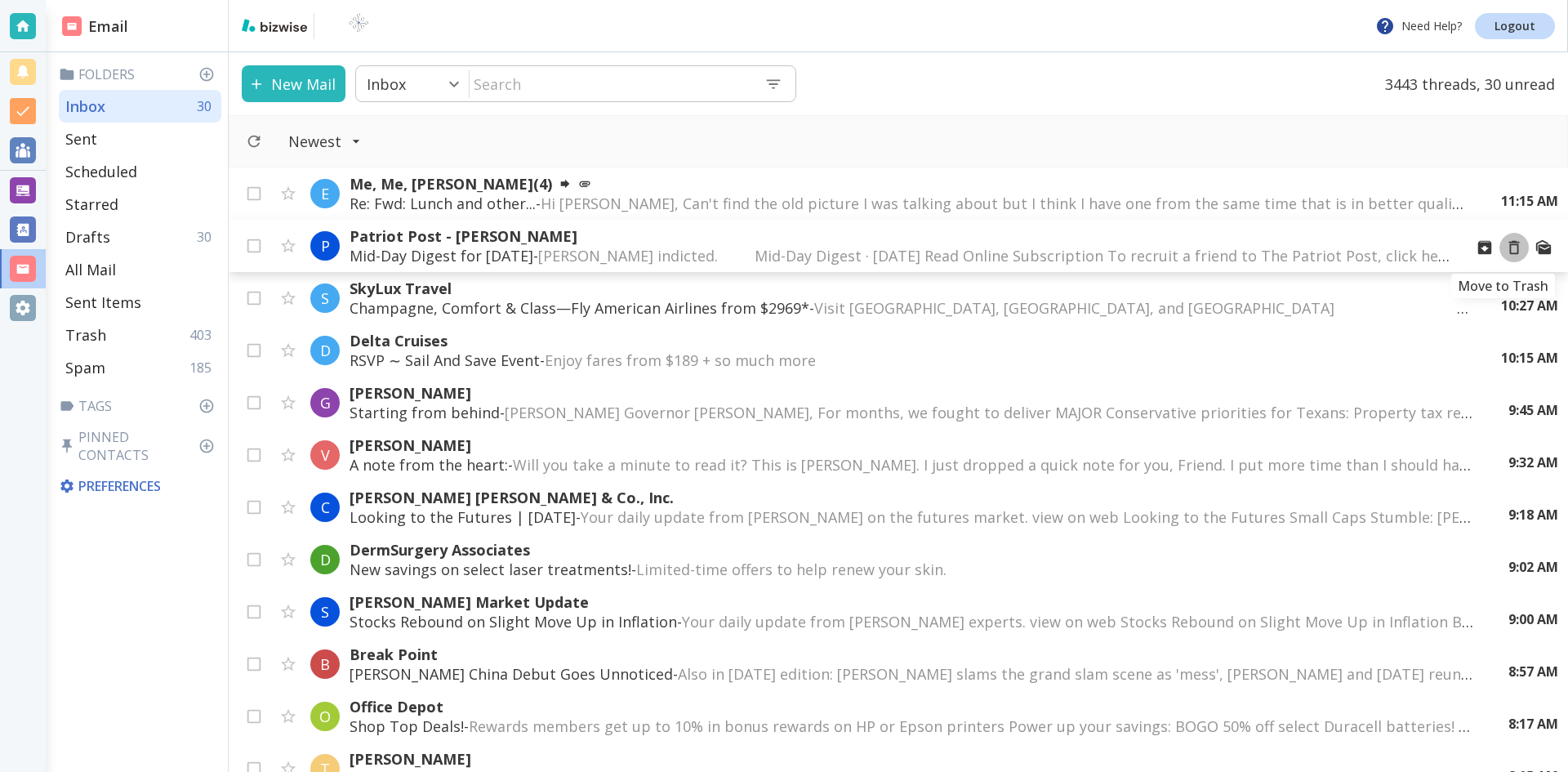
click at [1505, 246] on icon "Move to Trash" at bounding box center [1513, 247] width 18 height 18
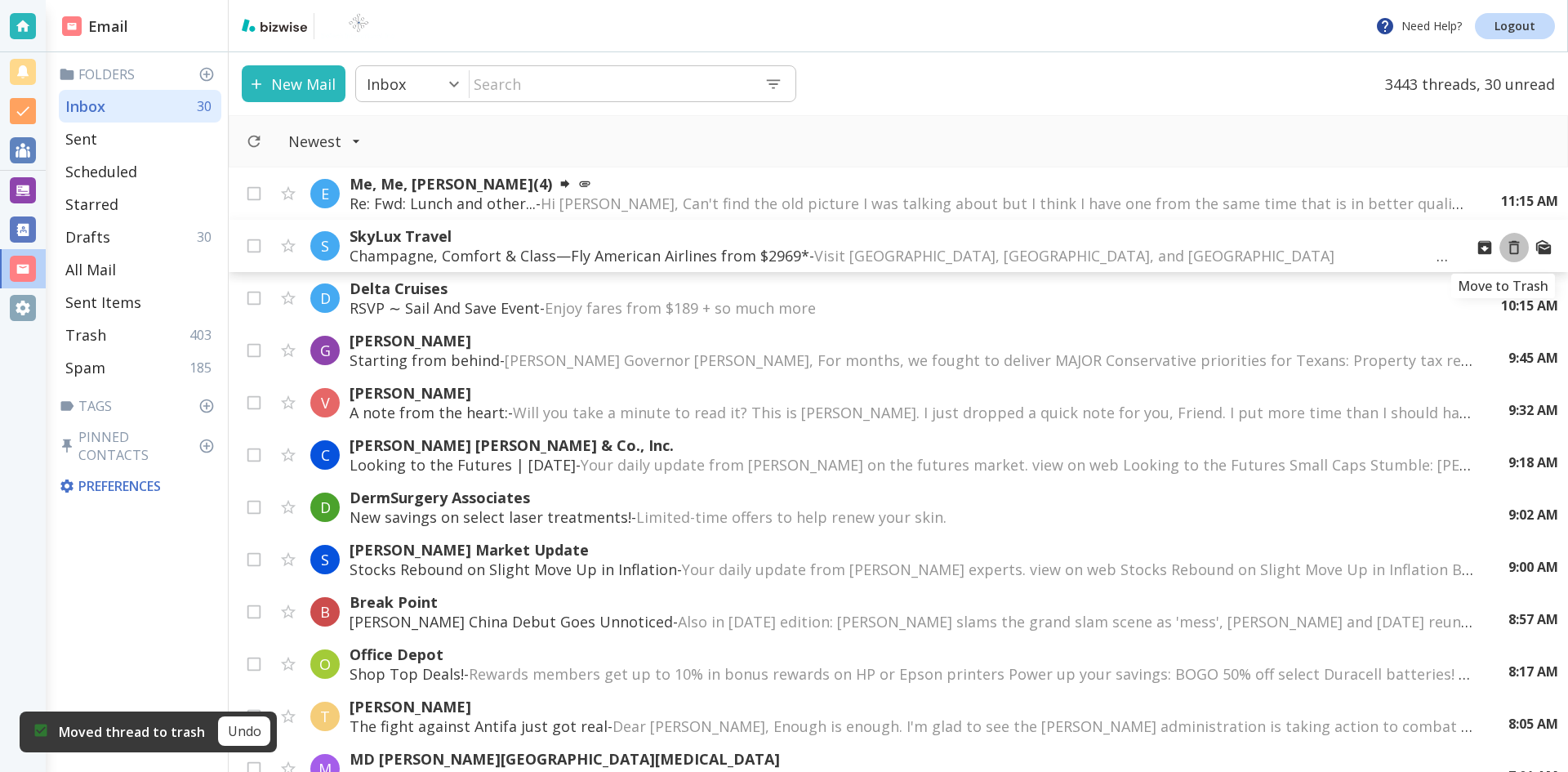
click at [1505, 246] on icon "Move to Trash" at bounding box center [1513, 247] width 18 height 18
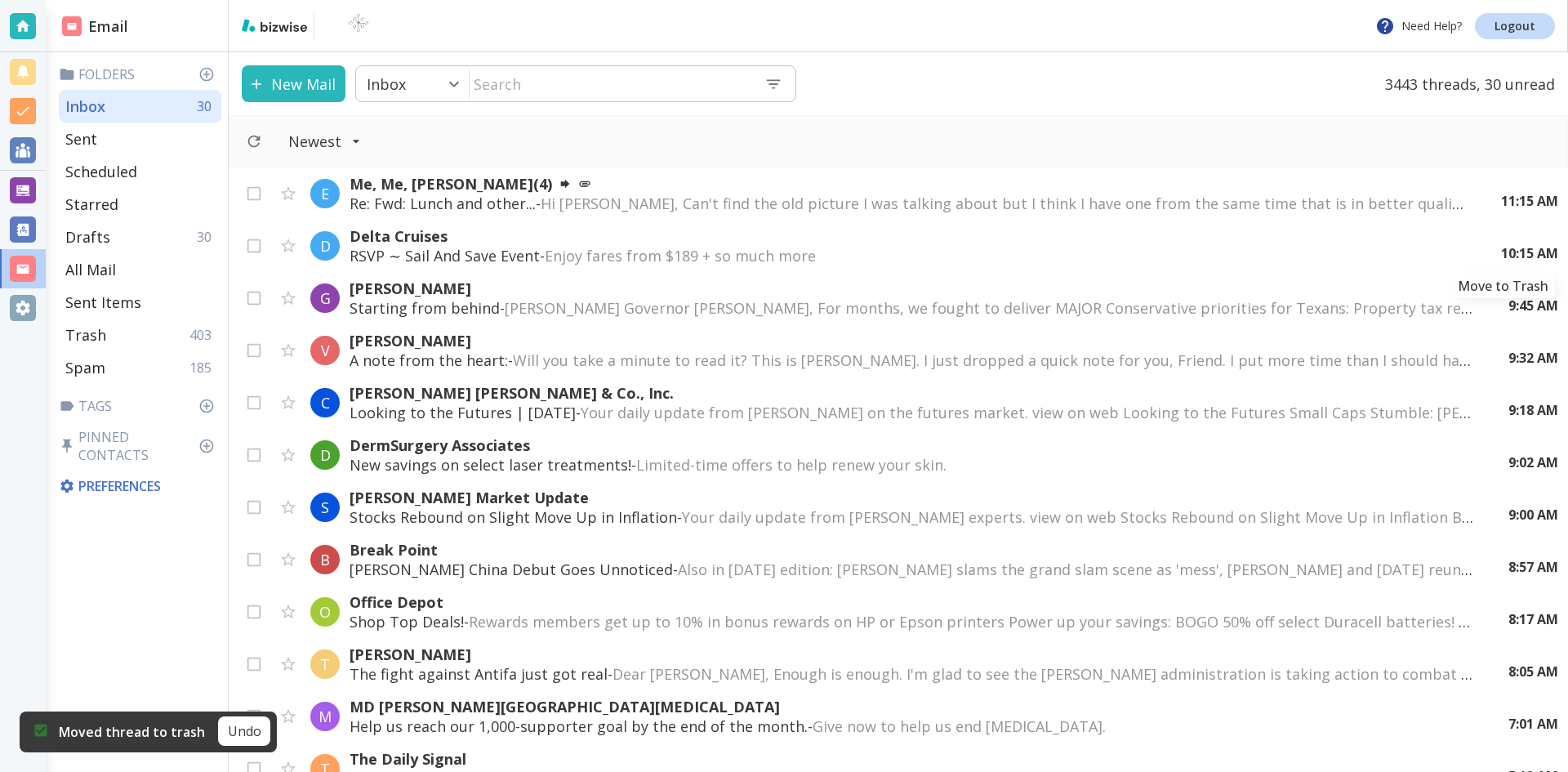
click at [0, 0] on icon "Move to Trash" at bounding box center [0, 0] width 0 height 0
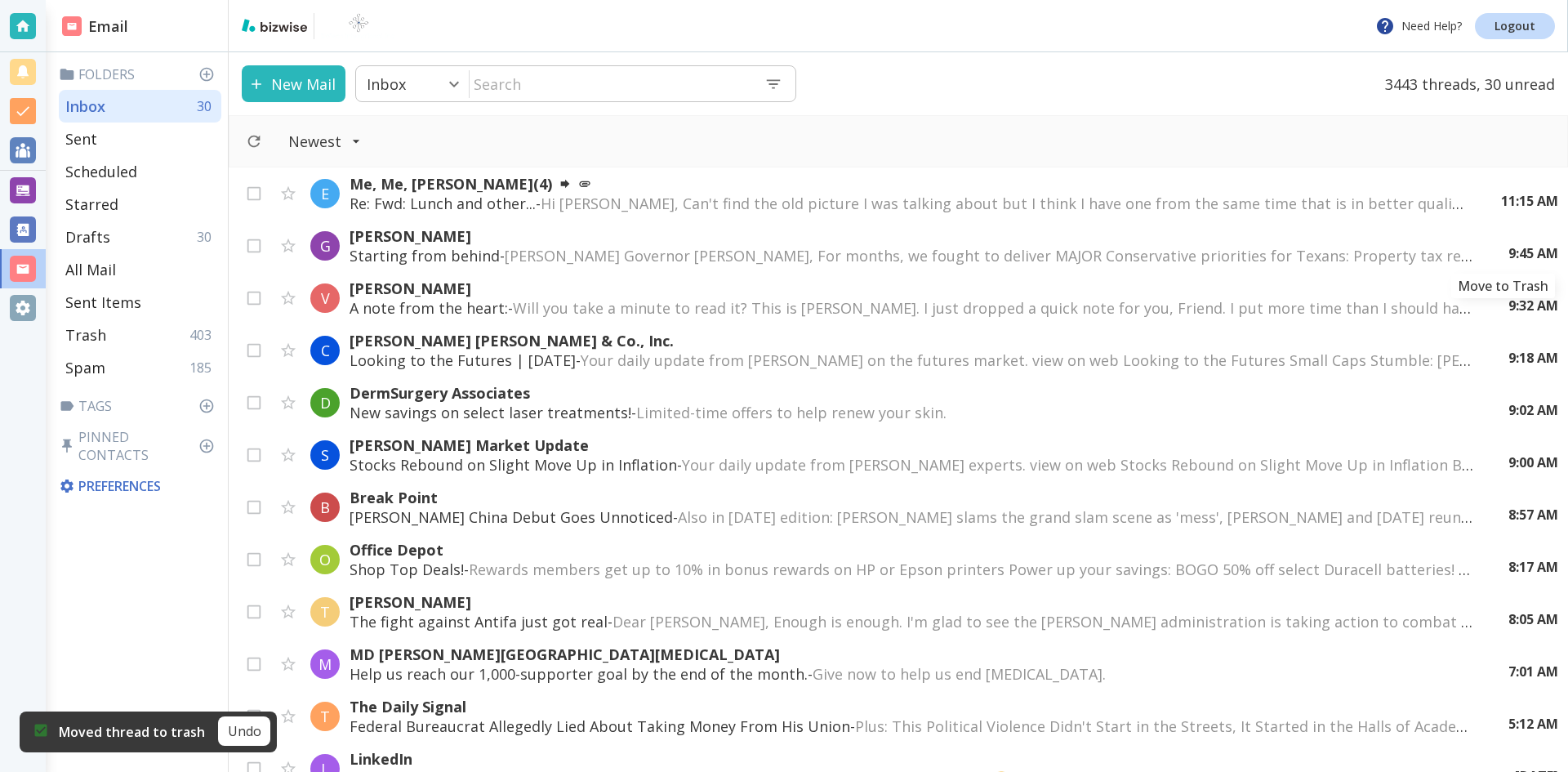
click at [0, 0] on icon "Move to Trash" at bounding box center [0, 0] width 0 height 0
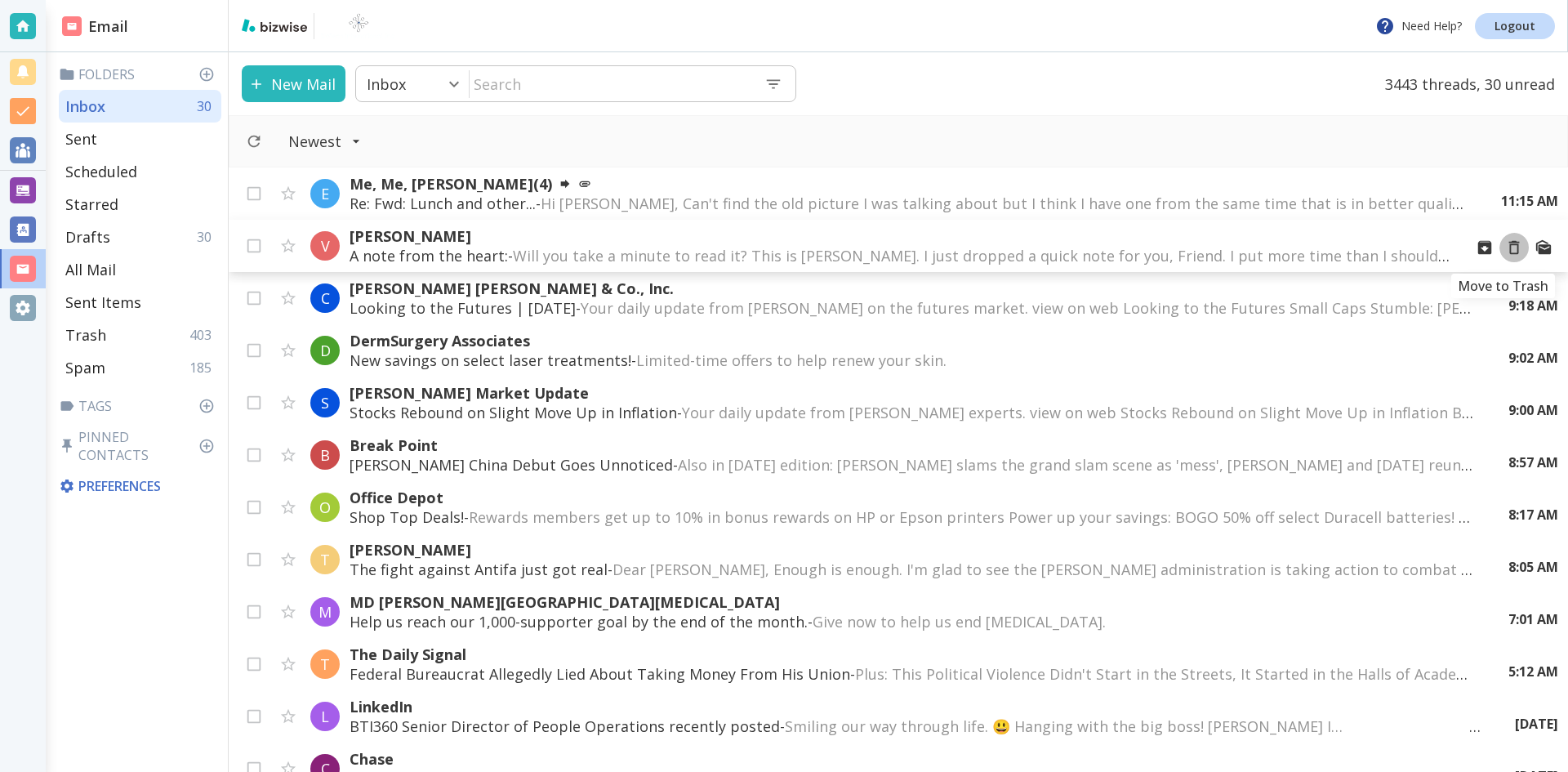
click at [1505, 246] on icon "Move to Trash" at bounding box center [1513, 247] width 18 height 18
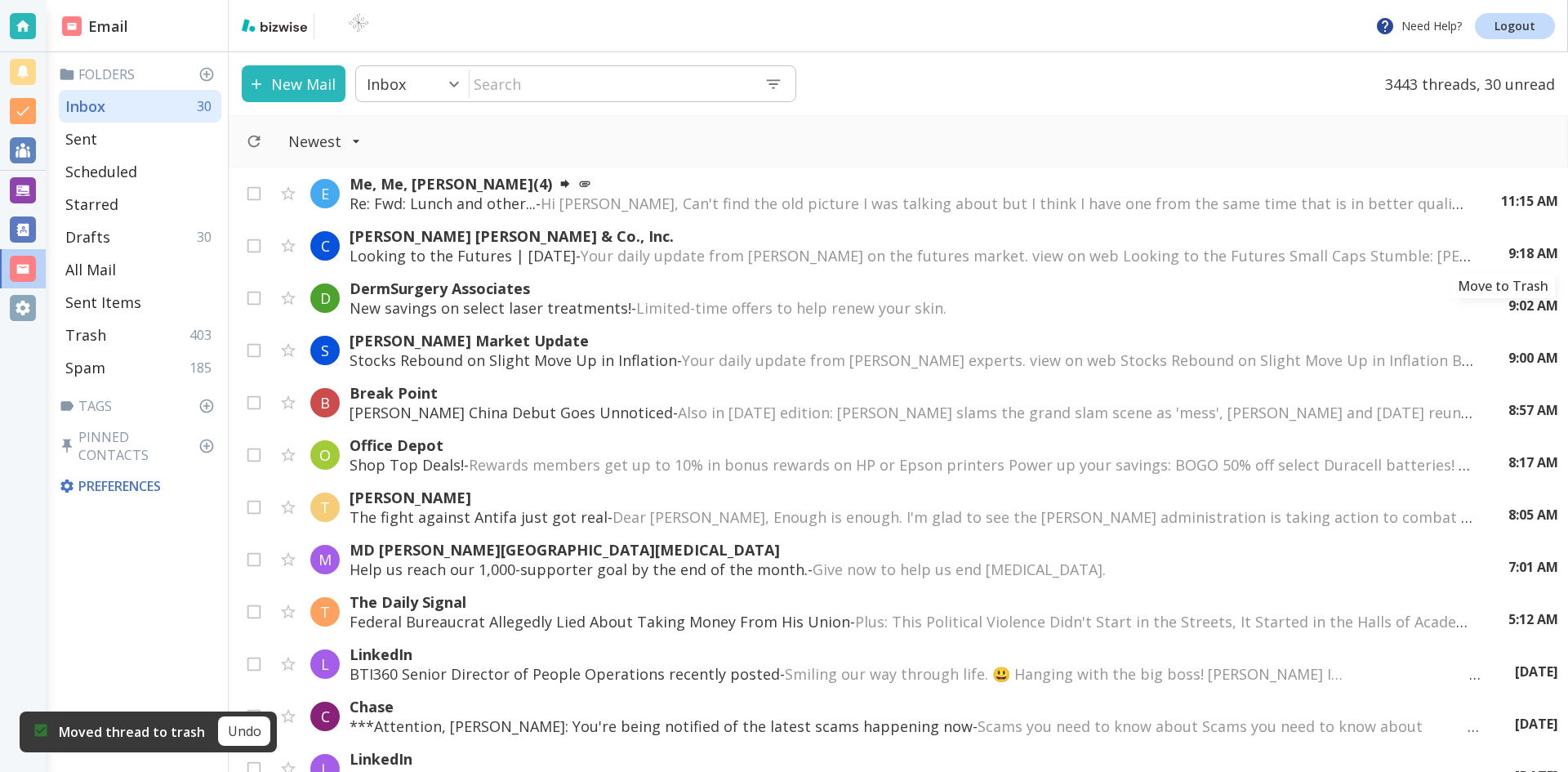
click at [0, 0] on icon "Move to Trash" at bounding box center [0, 0] width 0 height 0
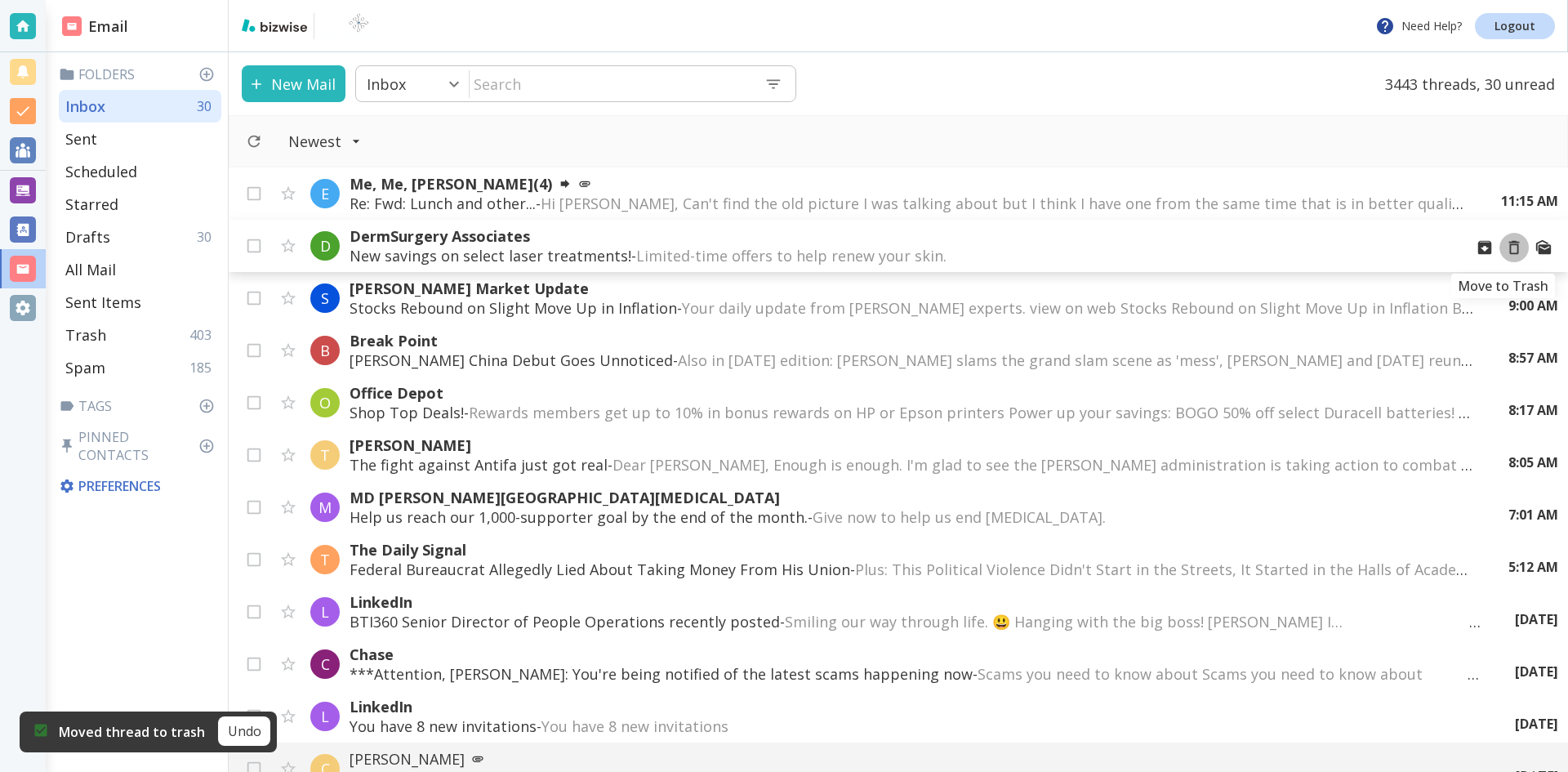
click at [1505, 246] on icon "Move to Trash" at bounding box center [1513, 247] width 18 height 18
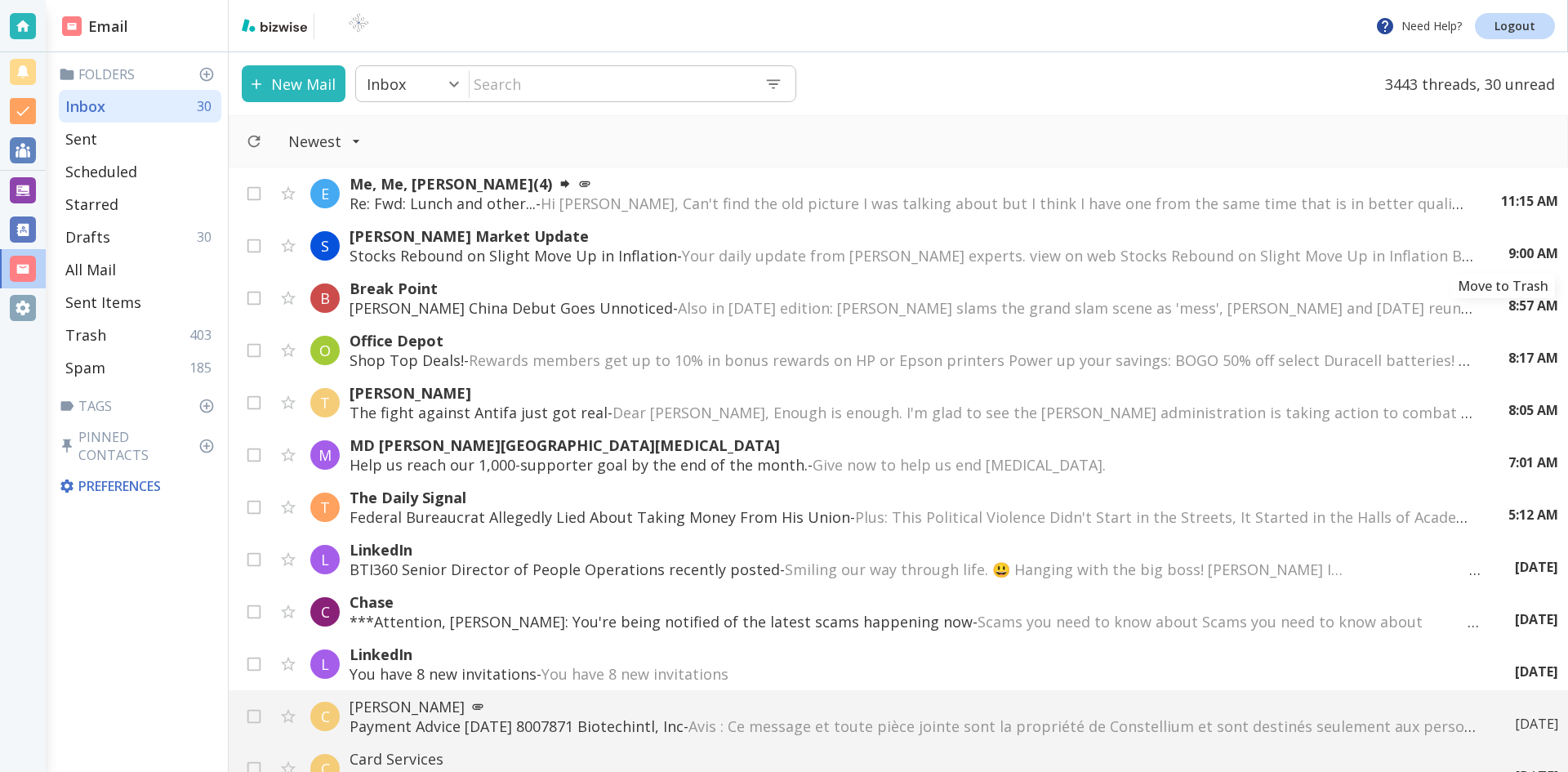
click at [0, 0] on icon "Move to Trash" at bounding box center [0, 0] width 0 height 0
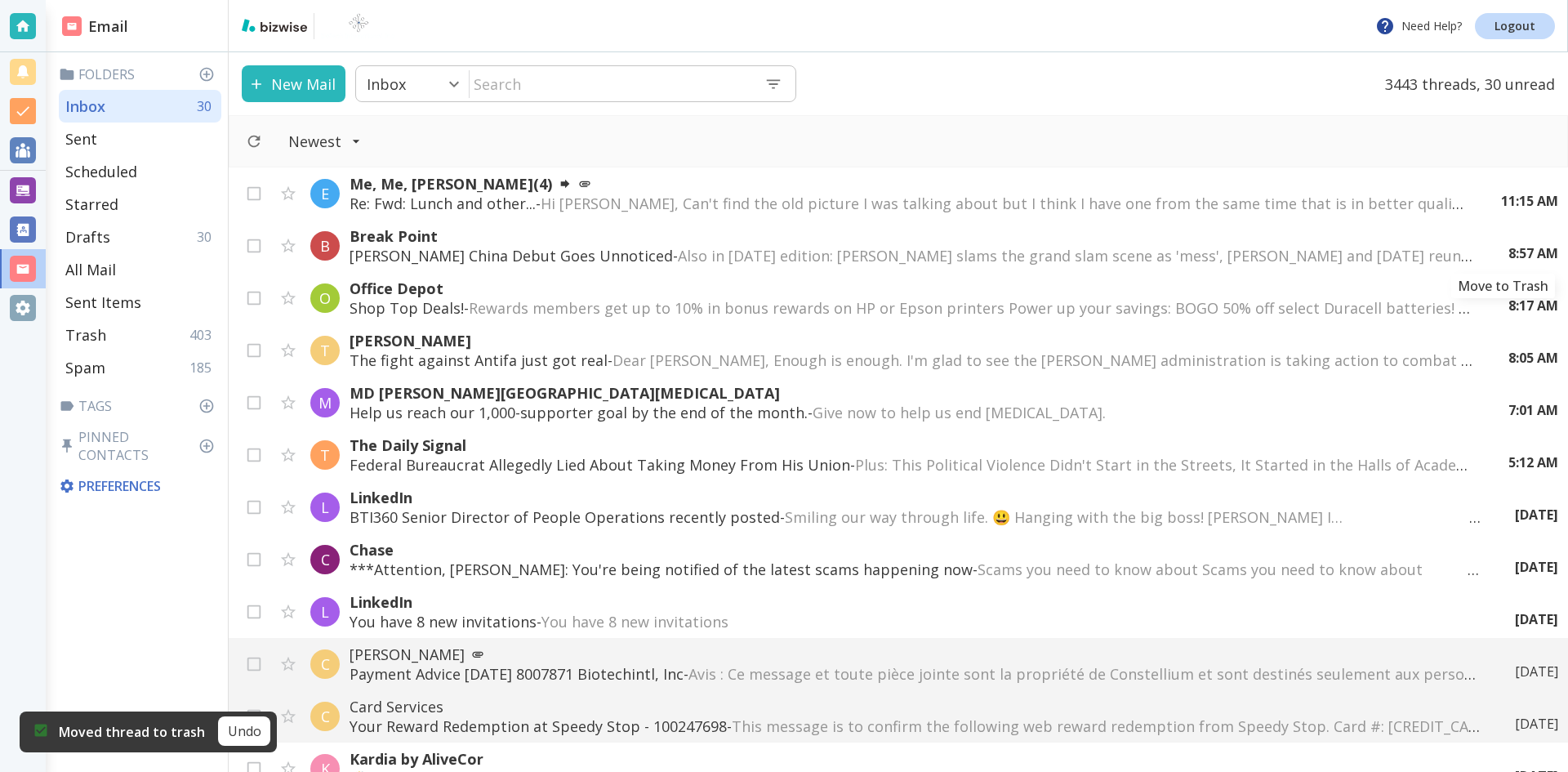
click at [0, 0] on icon "Move to Trash" at bounding box center [0, 0] width 0 height 0
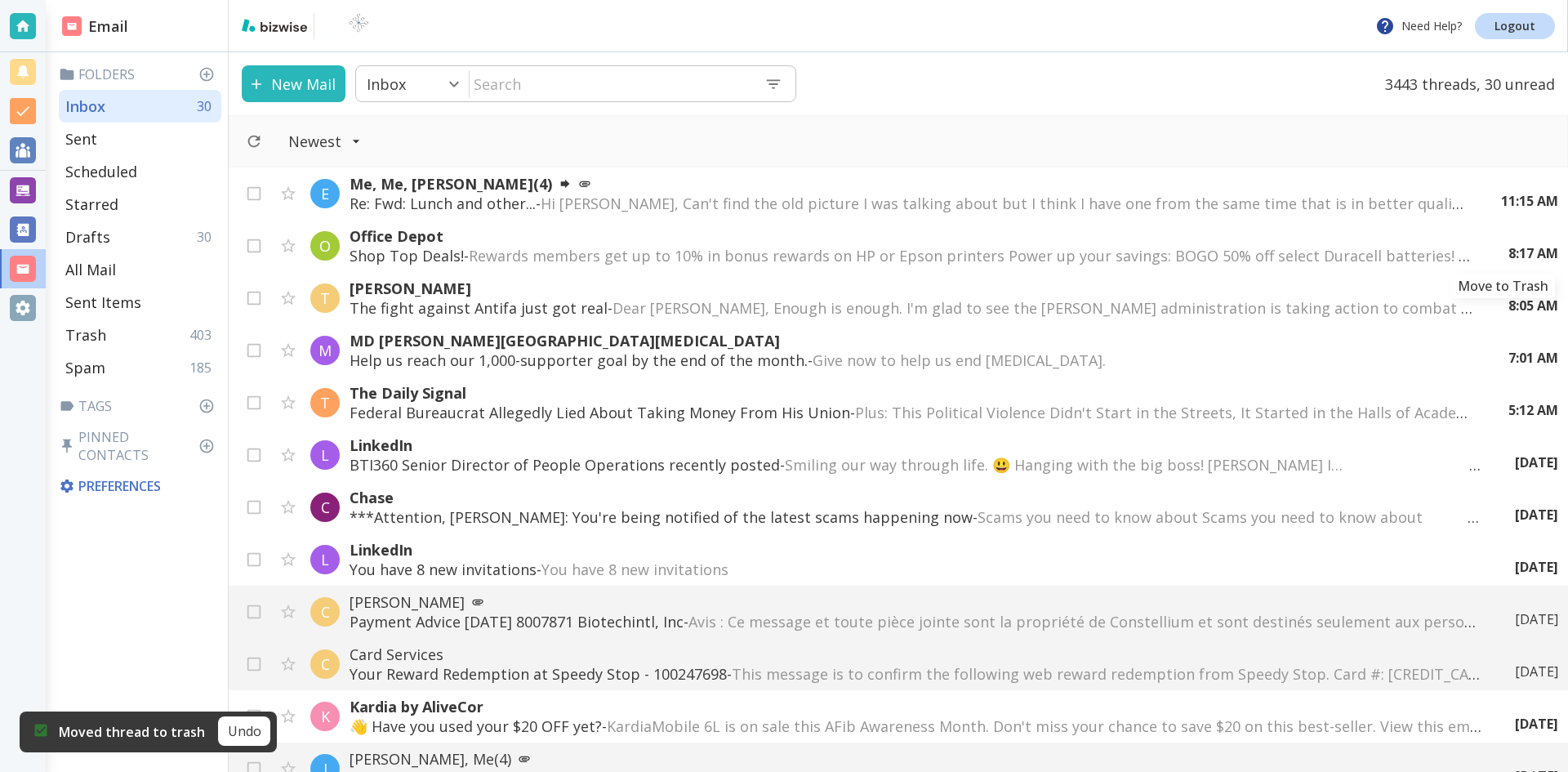
click at [0, 0] on icon "Move to Trash" at bounding box center [0, 0] width 0 height 0
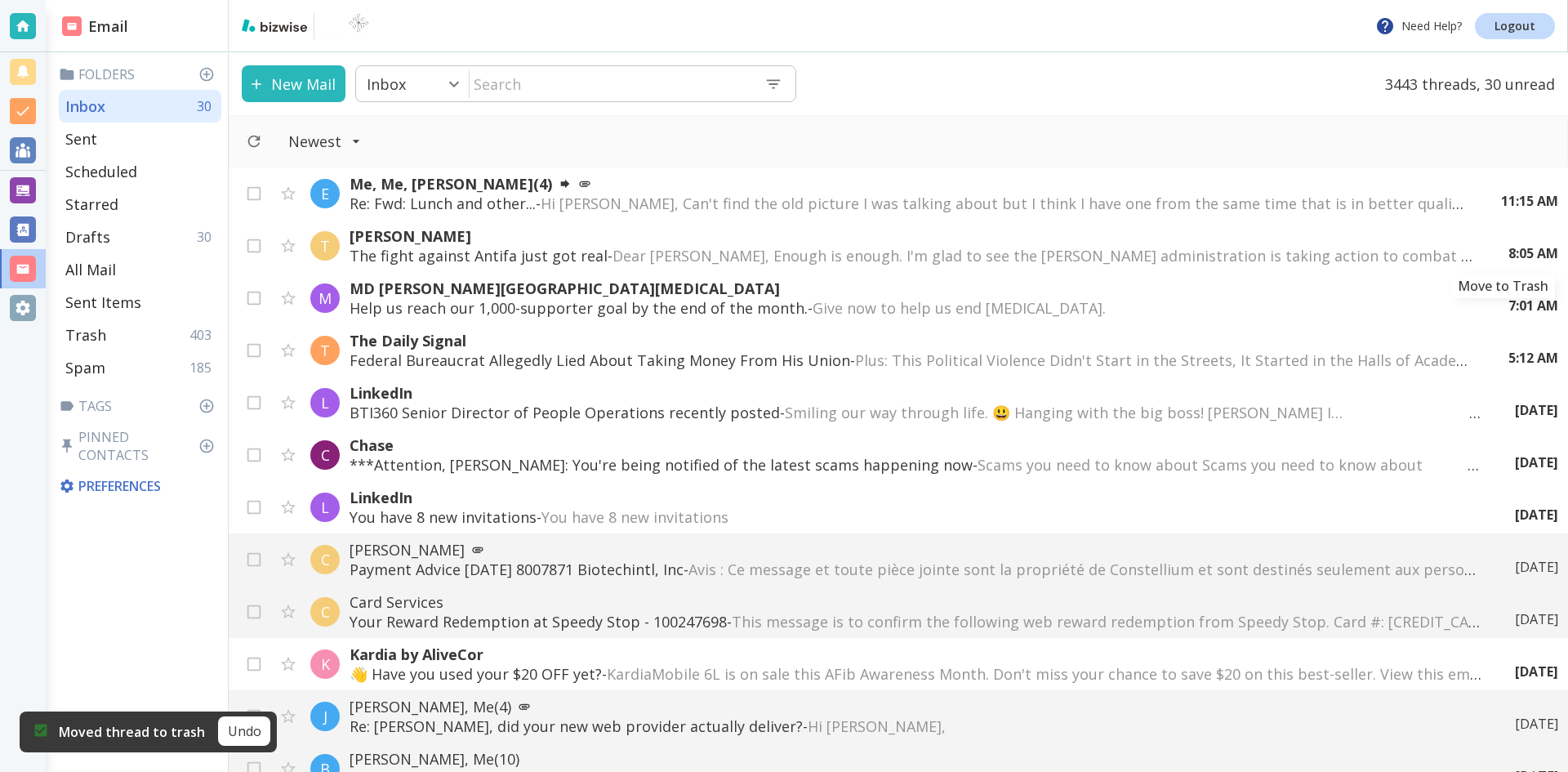
click at [0, 0] on icon "Move to Trash" at bounding box center [0, 0] width 0 height 0
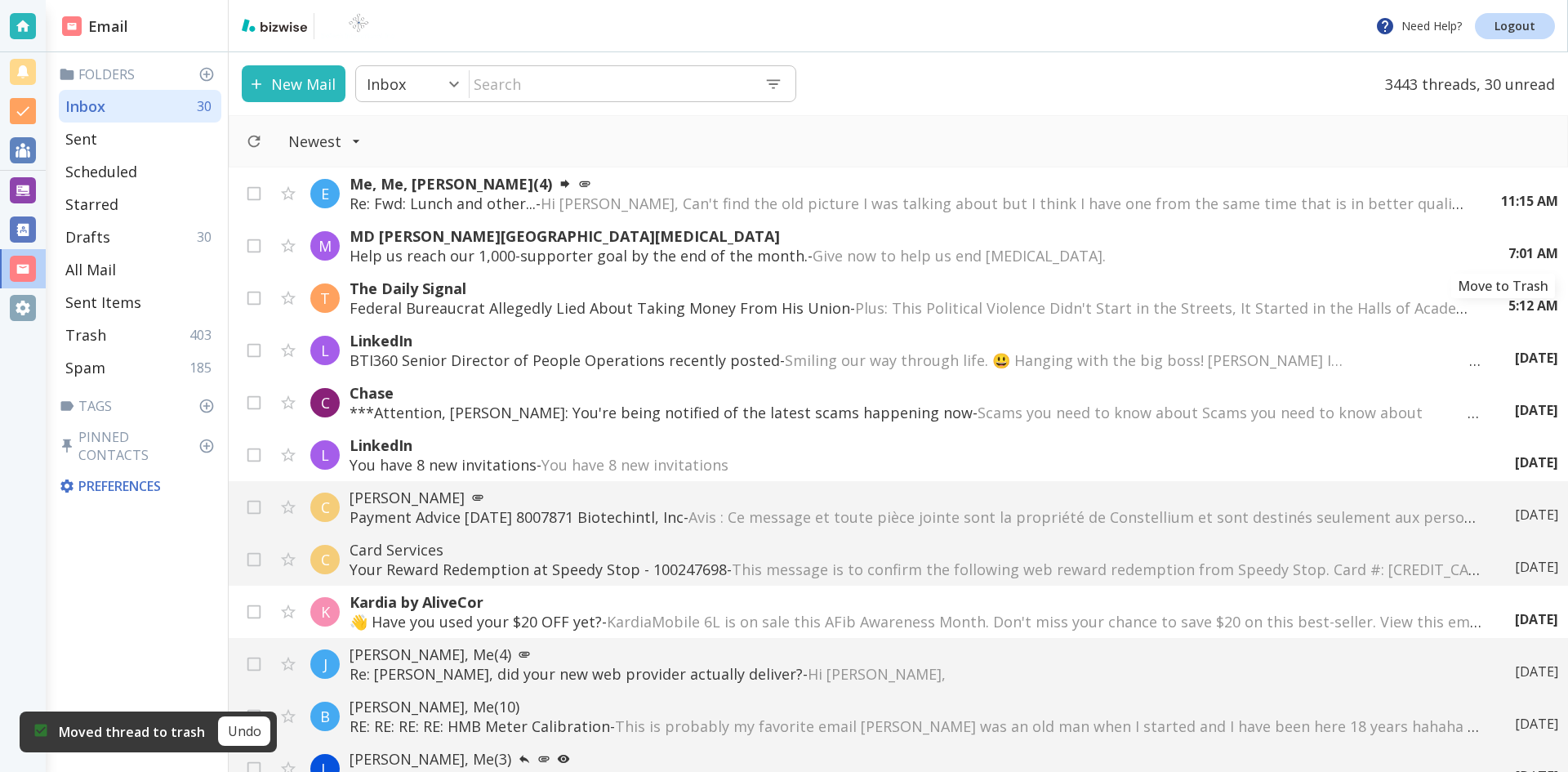
click at [0, 0] on icon "Move to Trash" at bounding box center [0, 0] width 0 height 0
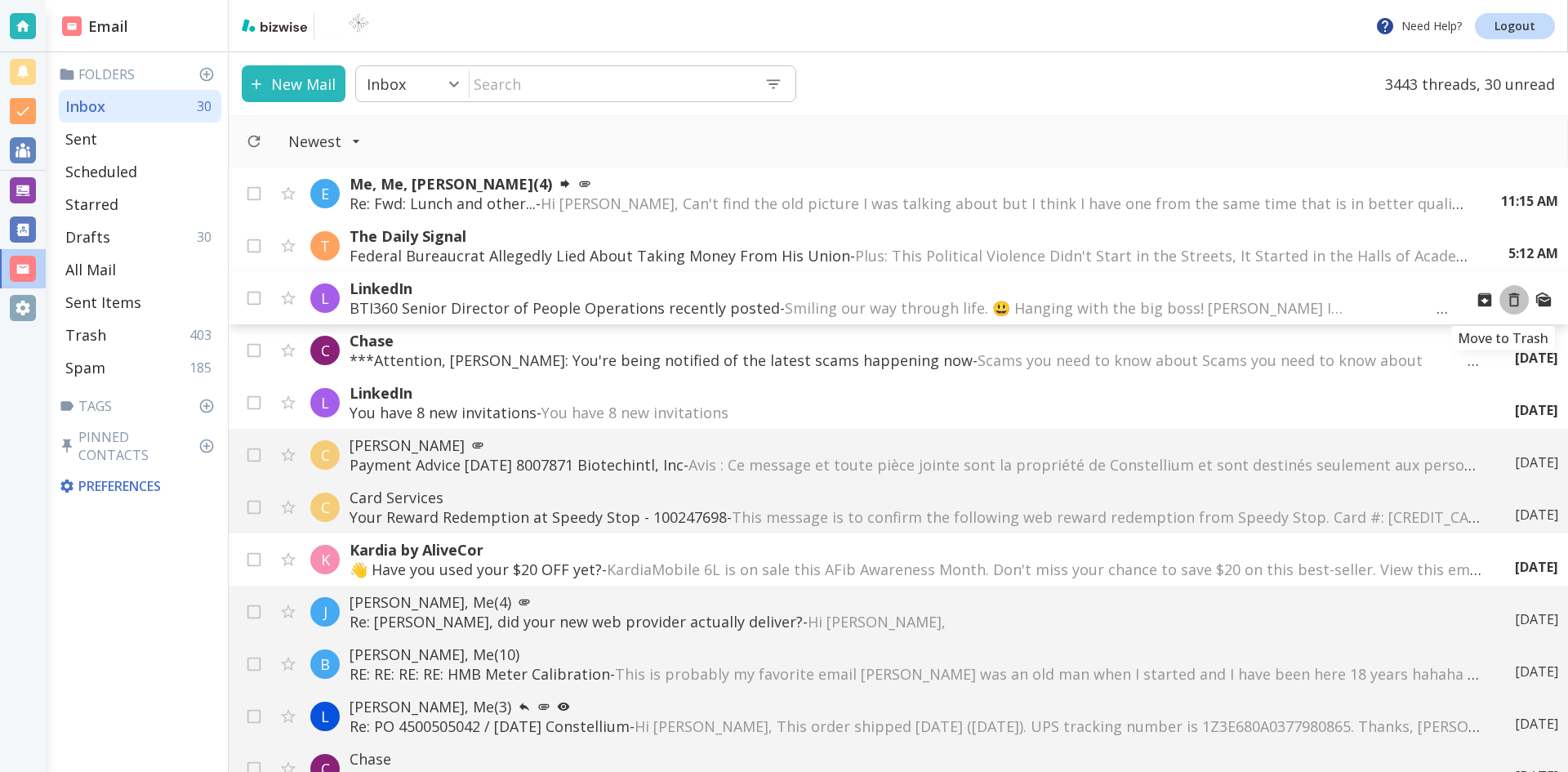
click at [1505, 299] on icon "Move to Trash" at bounding box center [1513, 299] width 18 height 18
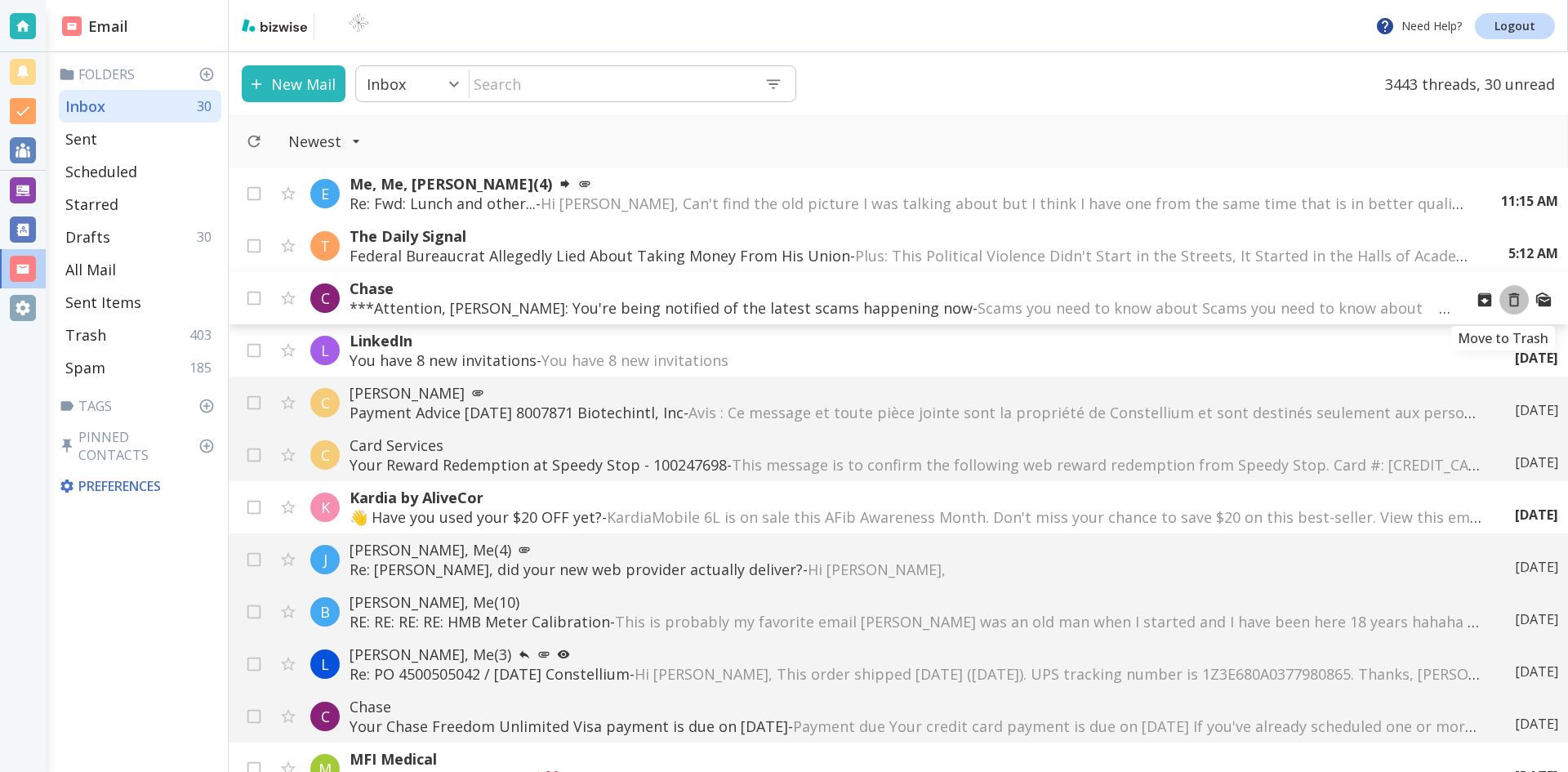
click at [1505, 300] on icon "Move to Trash" at bounding box center [1513, 299] width 18 height 18
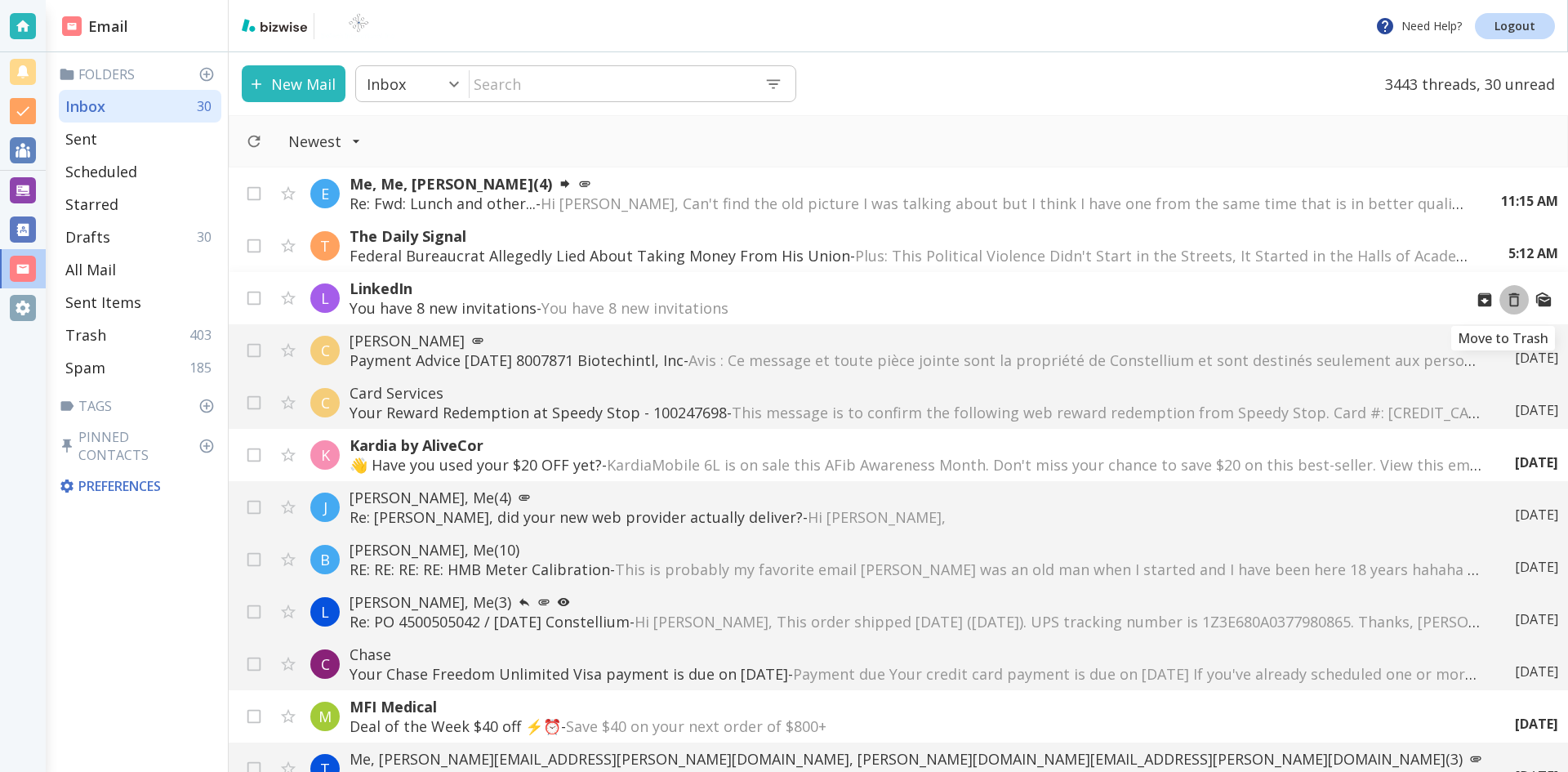
click at [1505, 300] on icon "Move to Trash" at bounding box center [1513, 299] width 18 height 18
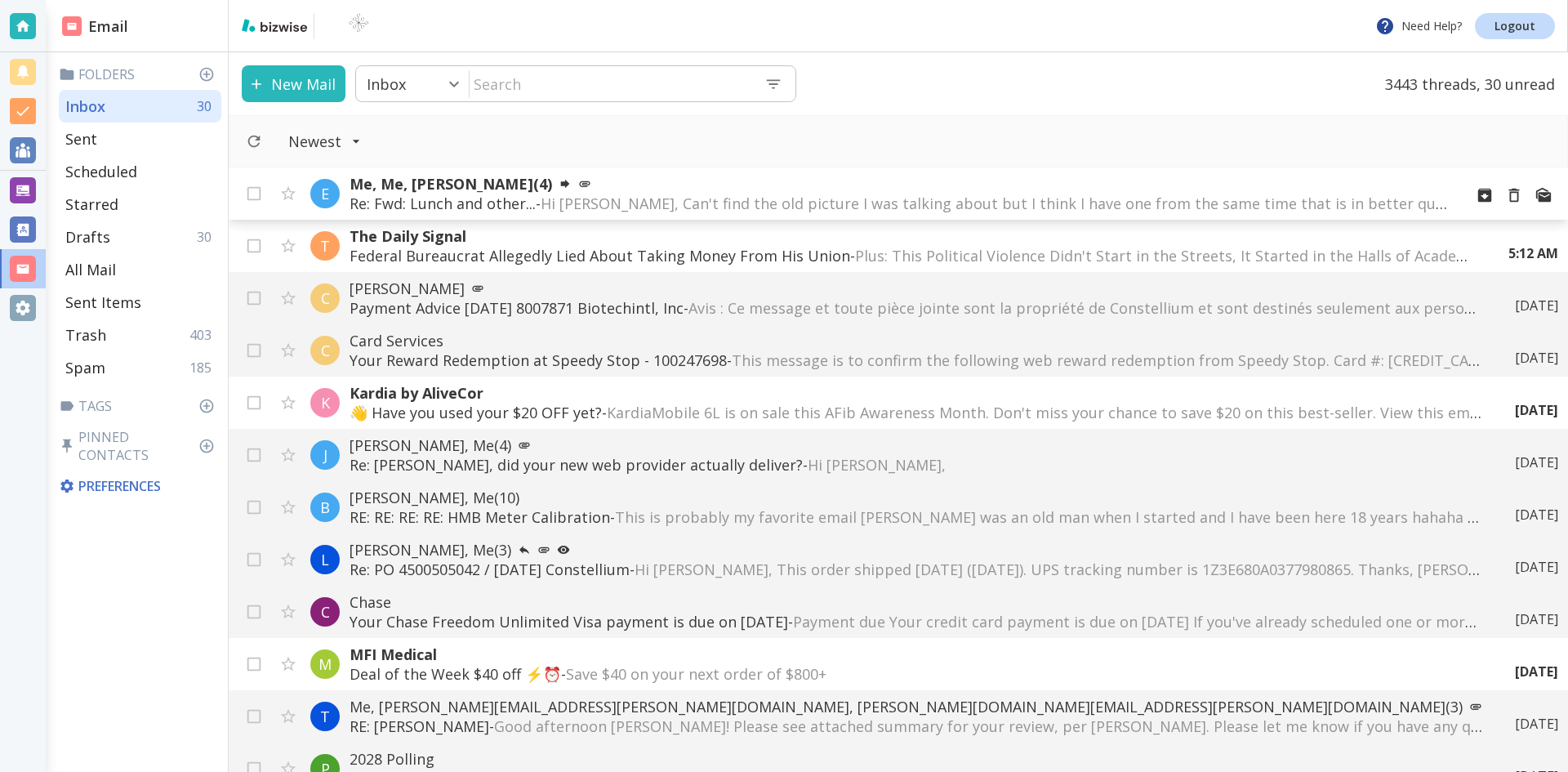
click at [717, 197] on span "Hi [PERSON_NAME], Can't find the old picture I was talking about but I think I …" at bounding box center [1303, 203] width 1526 height 20
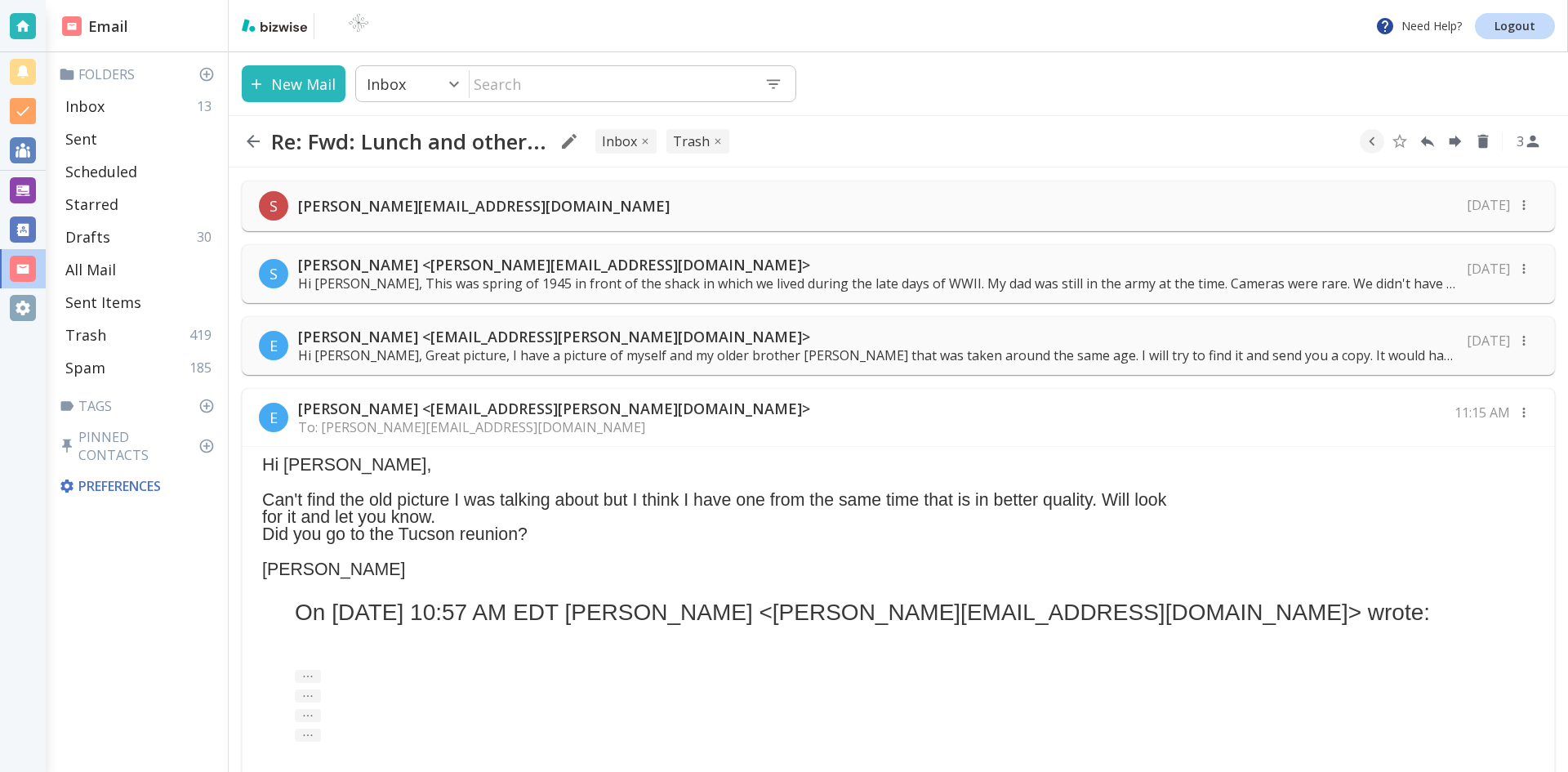
click at [405, 200] on p "[PERSON_NAME][EMAIL_ADDRESS][DOMAIN_NAME]" at bounding box center [484, 206] width 371 height 20
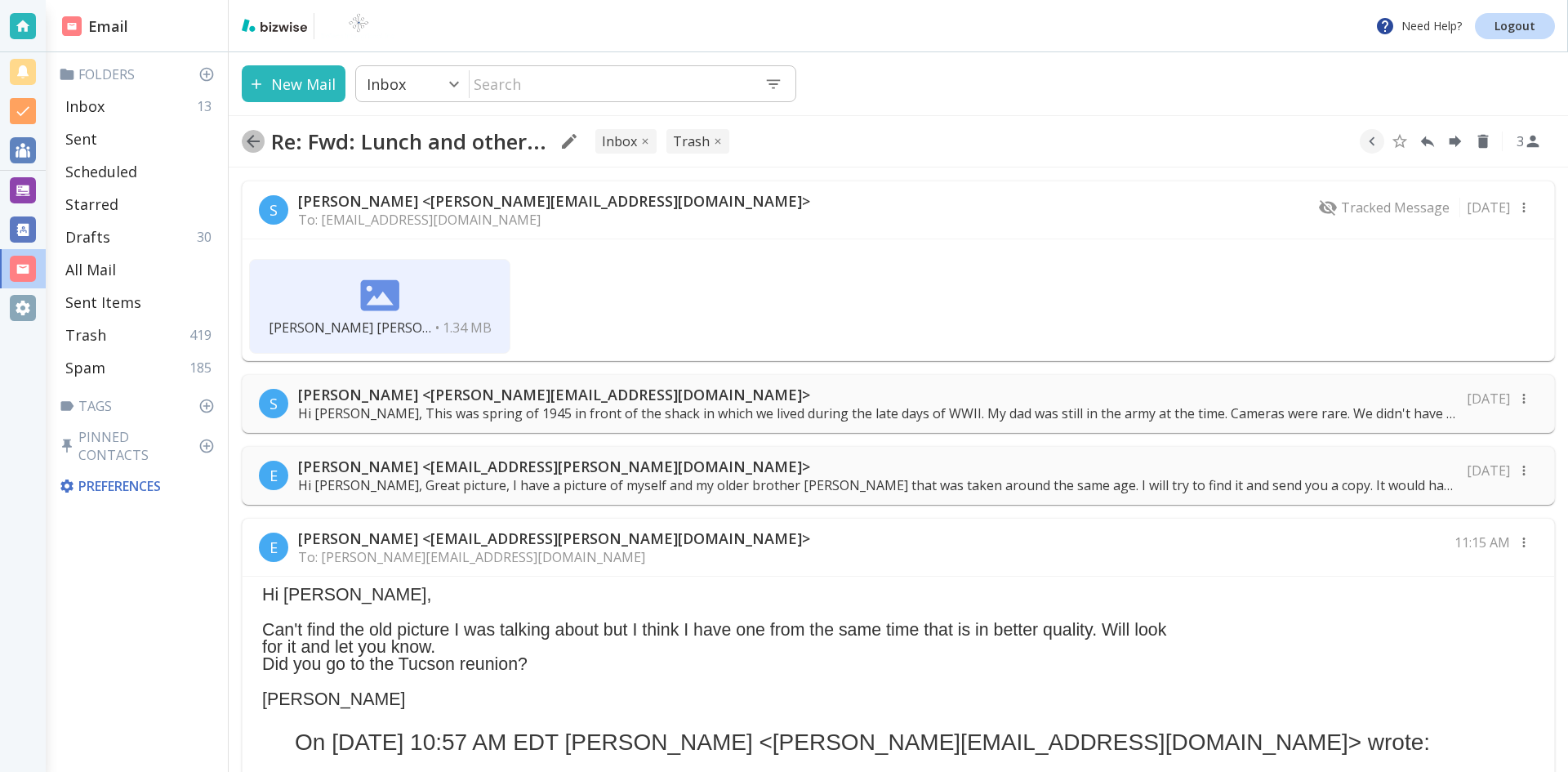
click at [252, 136] on icon "button" at bounding box center [252, 141] width 13 height 13
